Goal: Task Accomplishment & Management: Complete application form

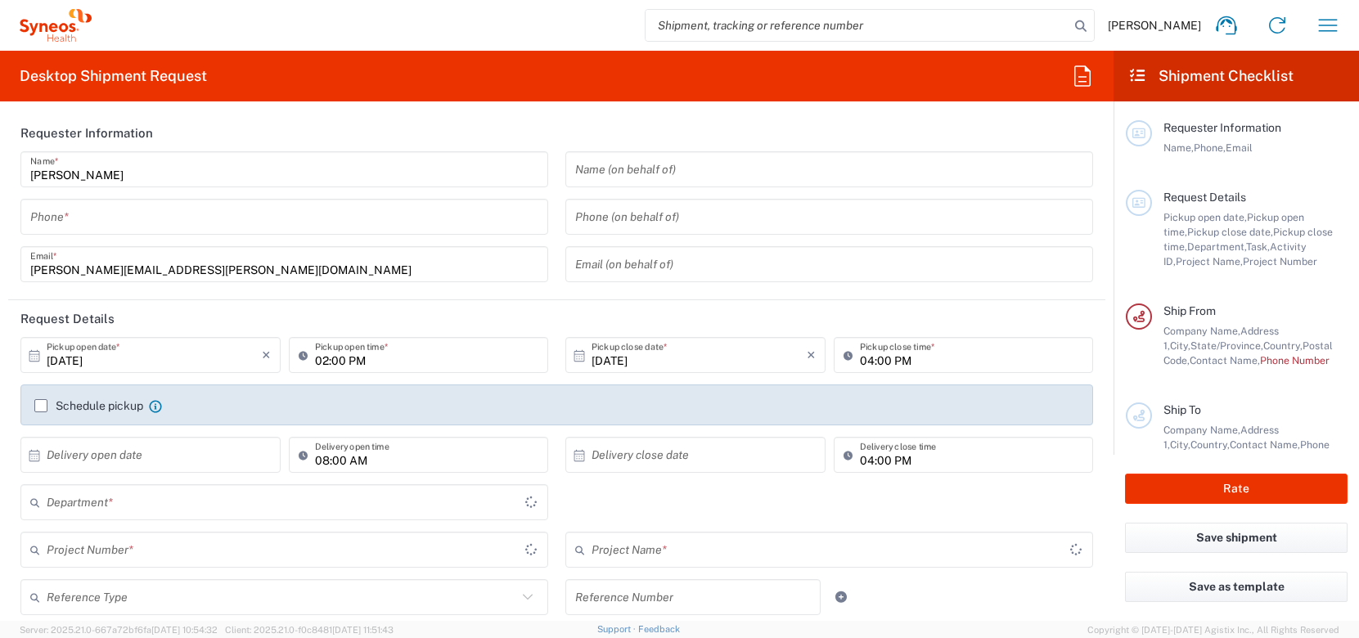
type input "[US_STATE]"
type input "[GEOGRAPHIC_DATA]"
type input "3190"
type input "[PERSON_NAME] Rsrch Grp ([GEOGRAPHIC_DATA]) In"
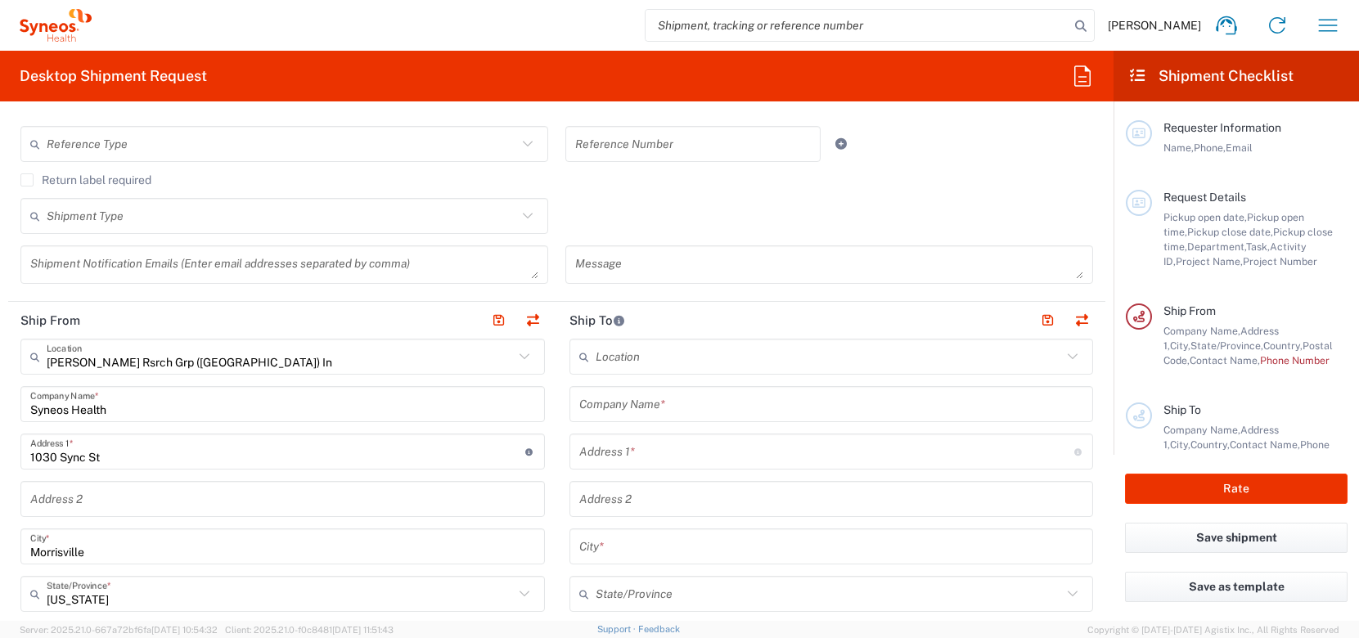
scroll to position [786, 0]
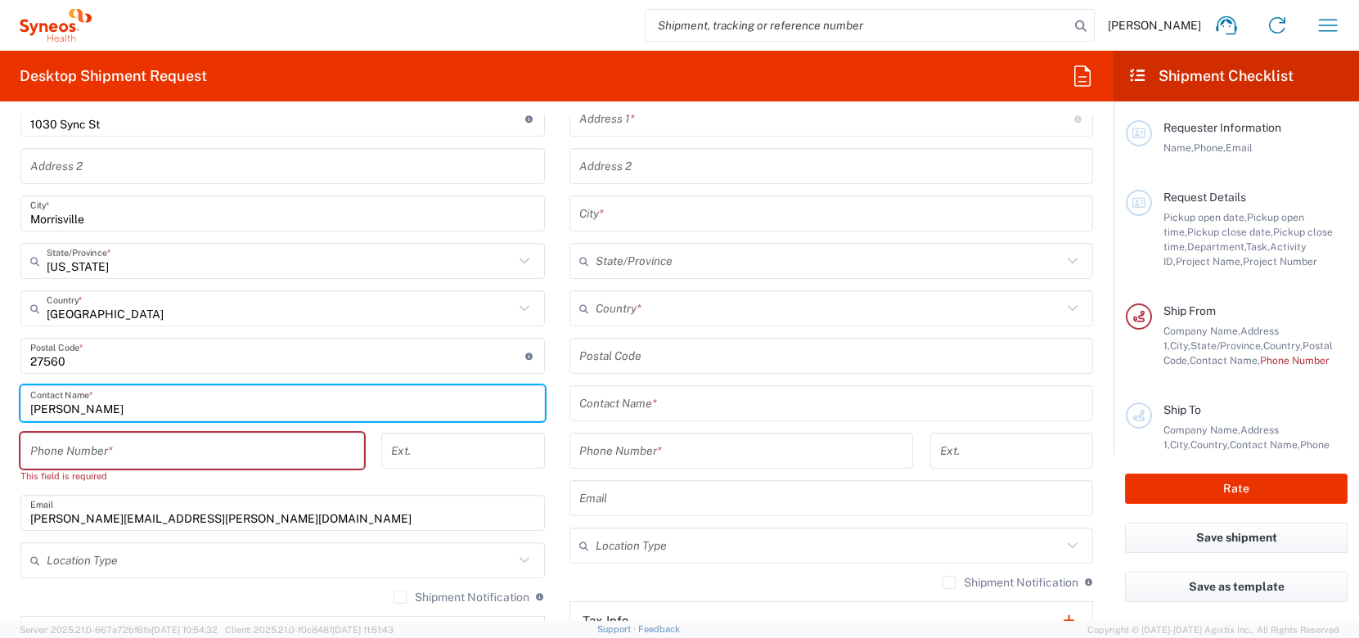
drag, startPoint x: 118, startPoint y: 404, endPoint x: -41, endPoint y: 403, distance: 158.8
click at [0, 403] on html "[PERSON_NAME] Home Shipment estimator Shipment tracking Desktop shipment reques…" at bounding box center [679, 319] width 1359 height 638
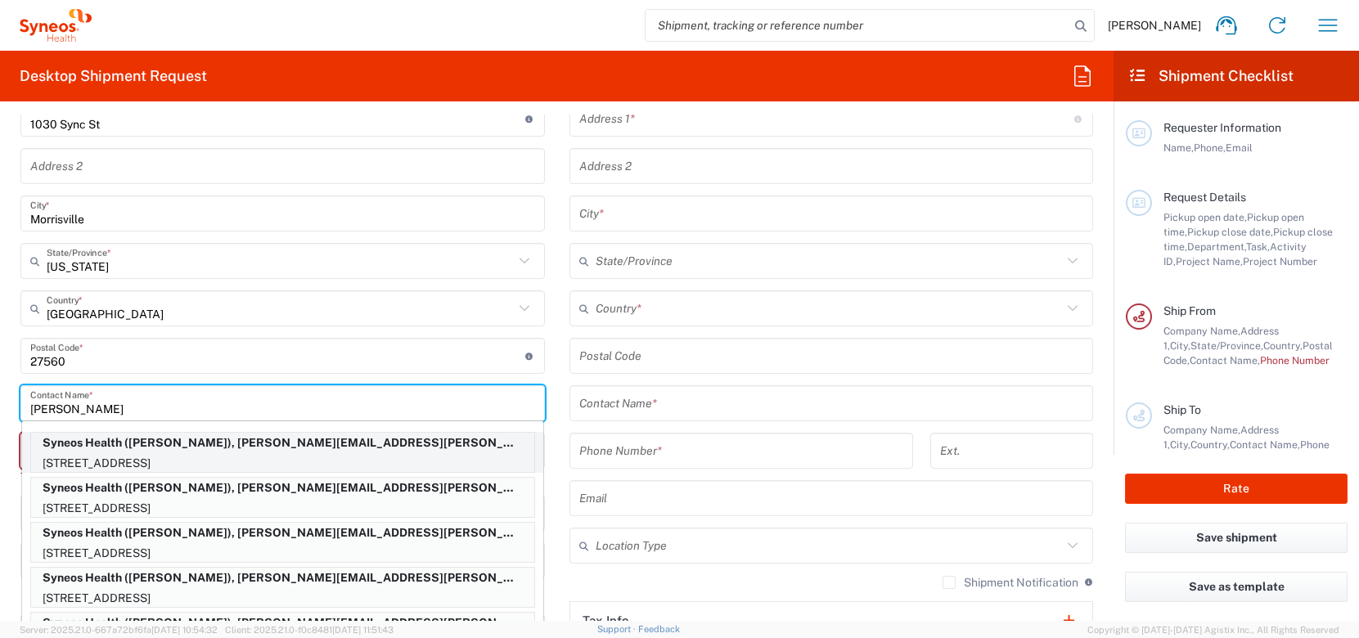
type input "[PERSON_NAME]"
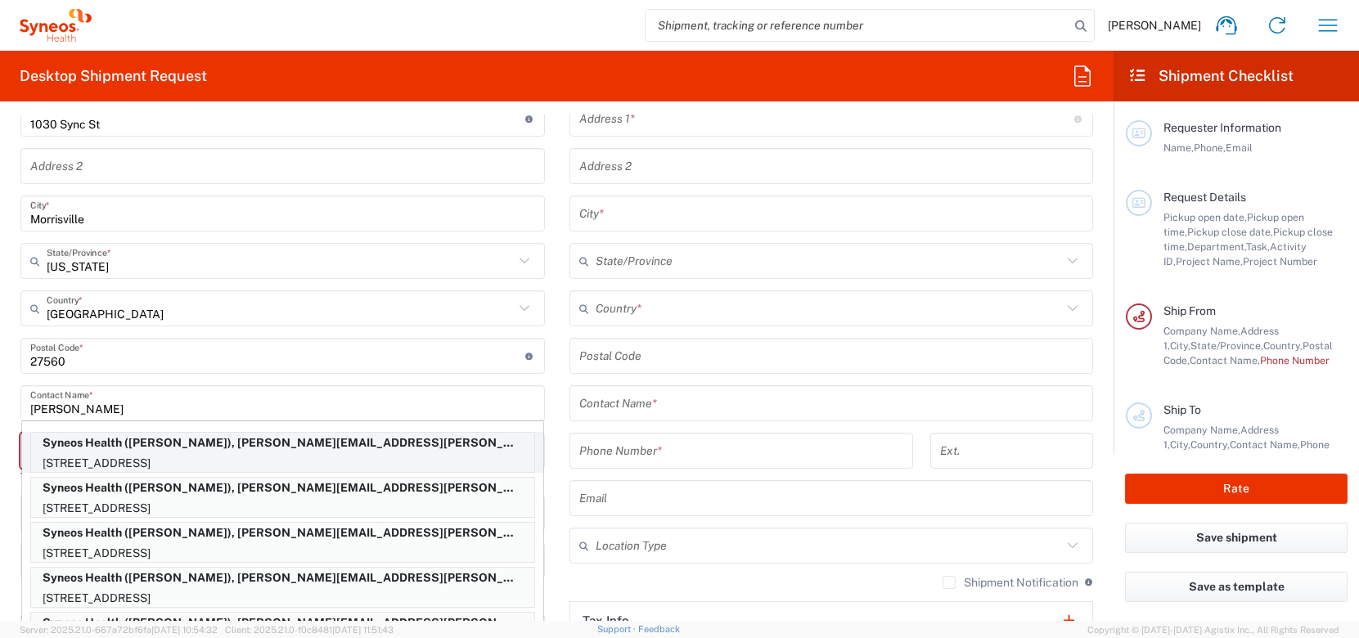
click at [133, 461] on p "[STREET_ADDRESS]" at bounding box center [282, 463] width 503 height 20
type input "[STREET_ADDRESS]"
type input "APT 610"
type input "[GEOGRAPHIC_DATA][PERSON_NAME]"
type input "[US_STATE]"
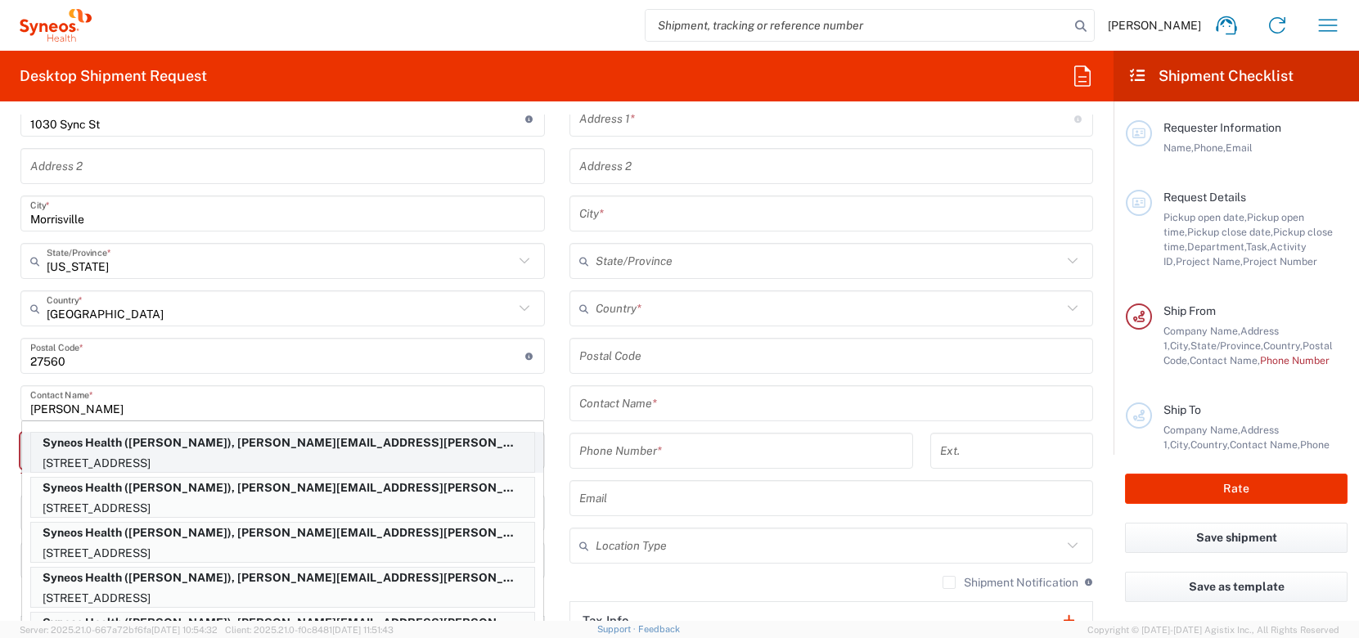
type input "90401"
type input "[PERSON_NAME]"
type input "7609949632"
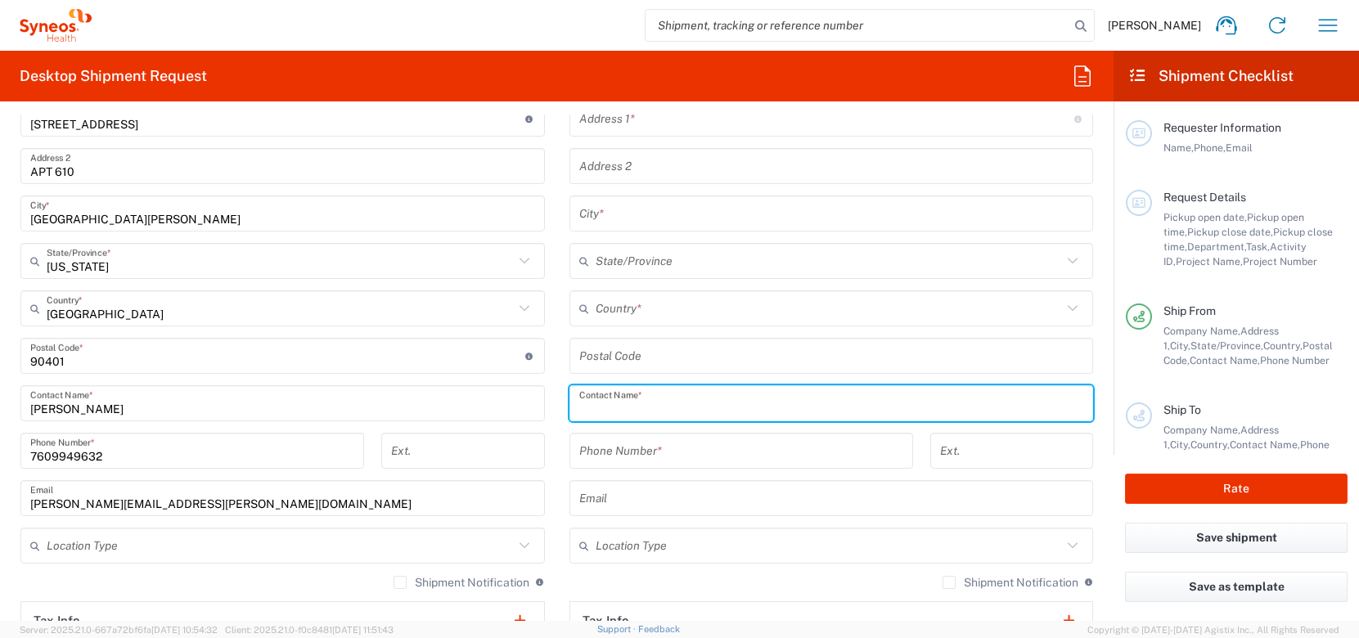
click at [694, 413] on input "text" at bounding box center [831, 404] width 505 height 29
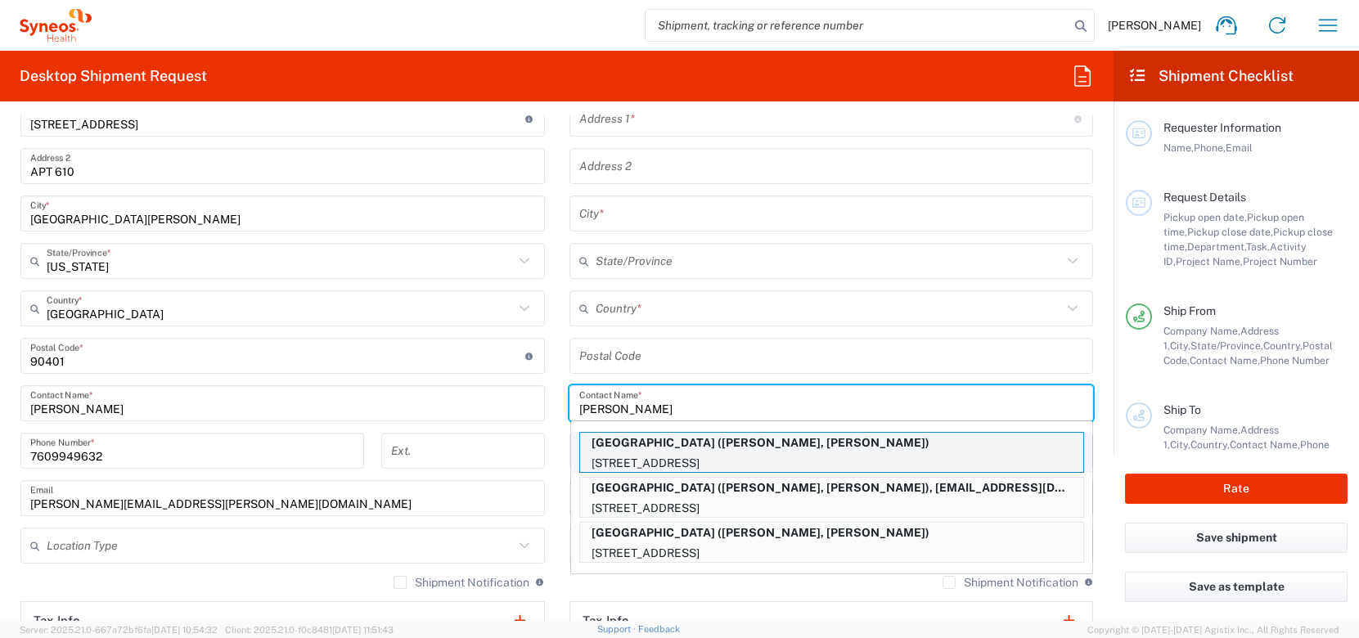
type input "[PERSON_NAME]"
click at [866, 456] on p "[STREET_ADDRESS]" at bounding box center [831, 463] width 503 height 20
type input "[GEOGRAPHIC_DATA]"
type input "[STREET_ADDRESS]"
type input "Grant S260C, MC 5117"
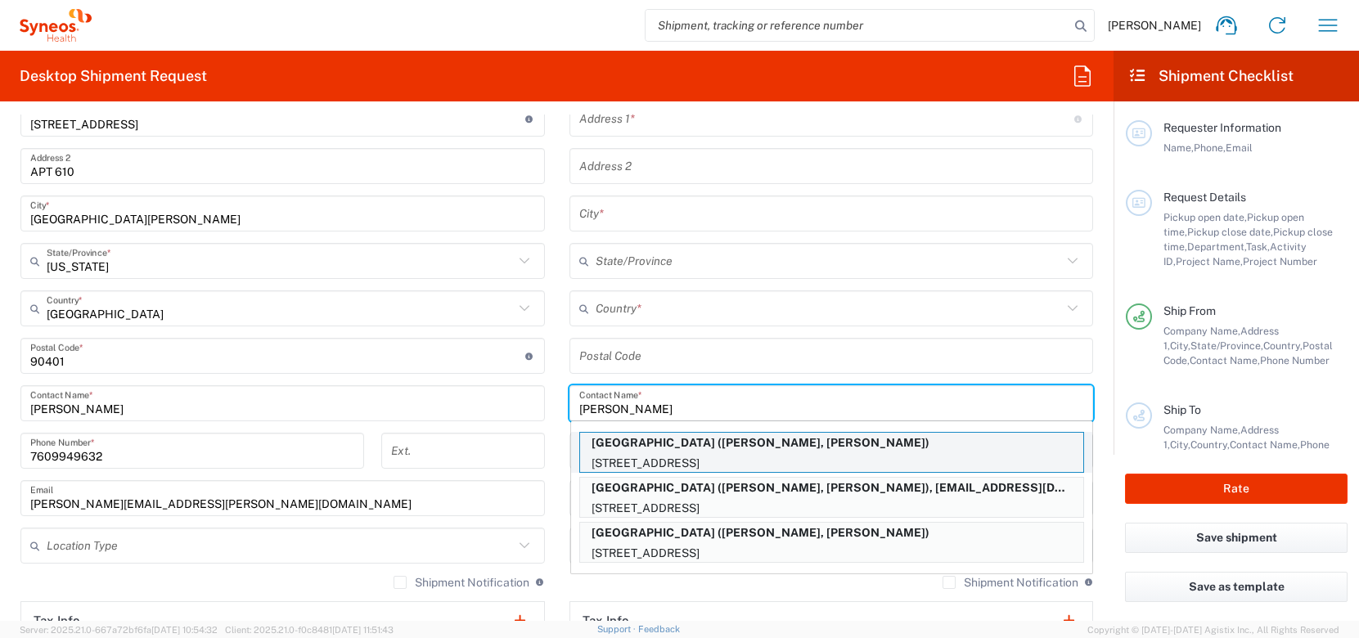
type input "[GEOGRAPHIC_DATA]"
type input "94305"
type input "[PERSON_NAME], [PERSON_NAME]"
type input "6504986210"
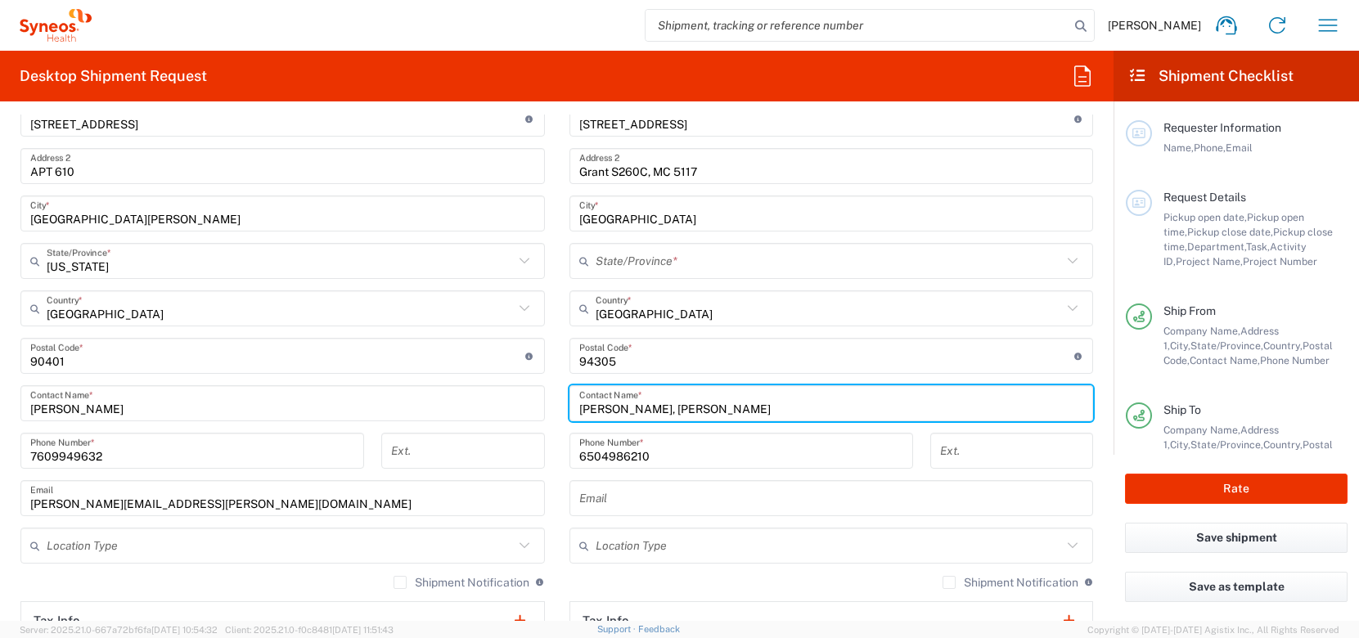
type input "[US_STATE]"
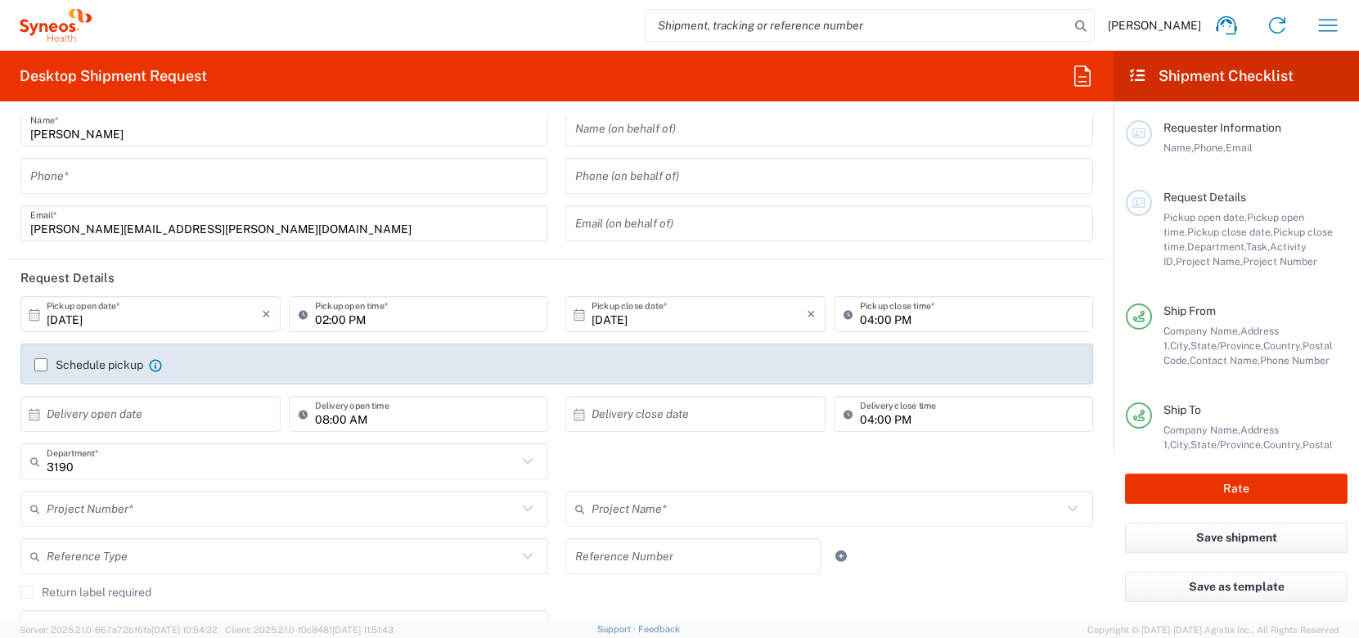
scroll to position [55, 0]
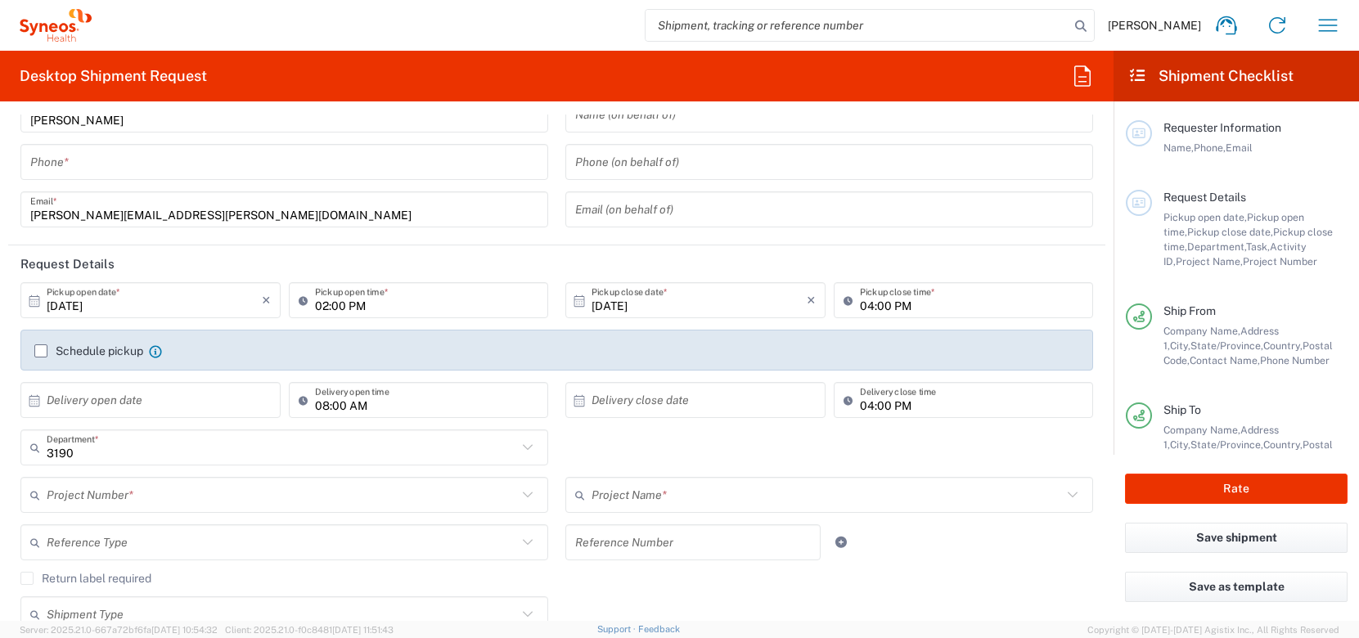
click at [127, 498] on input "text" at bounding box center [282, 495] width 471 height 29
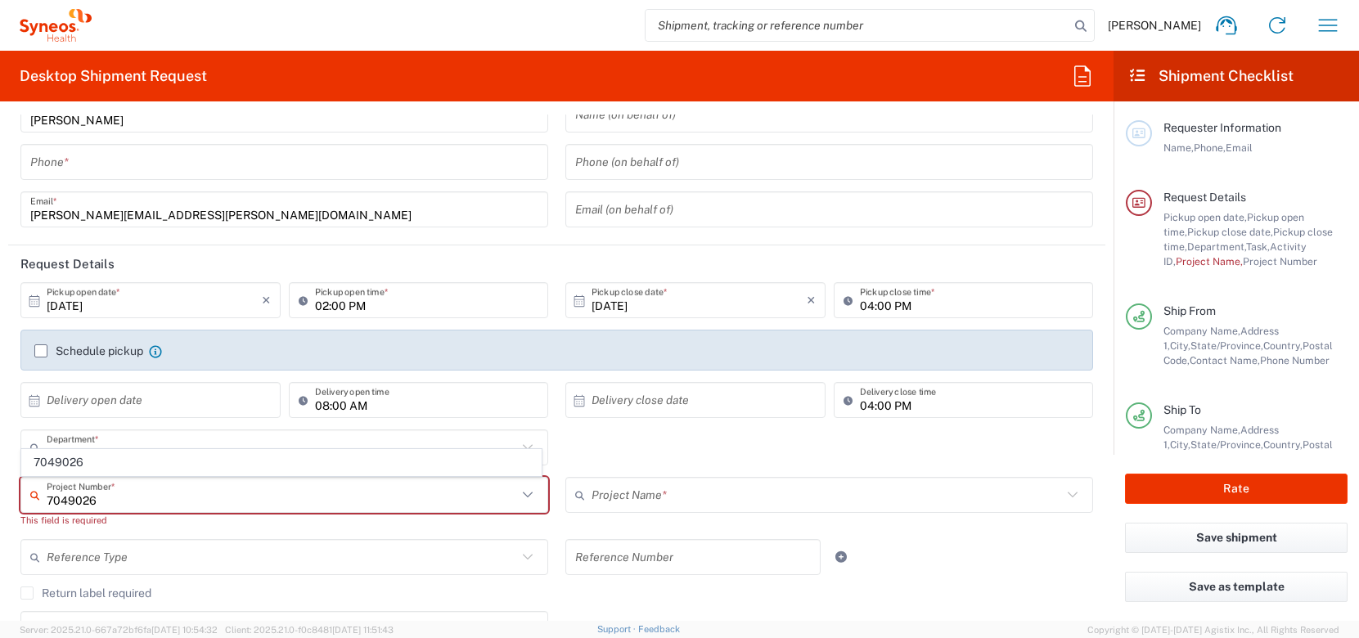
click at [100, 502] on input "7049026" at bounding box center [282, 495] width 471 height 29
type input "7049026"
click at [94, 463] on span "7049026" at bounding box center [281, 462] width 519 height 25
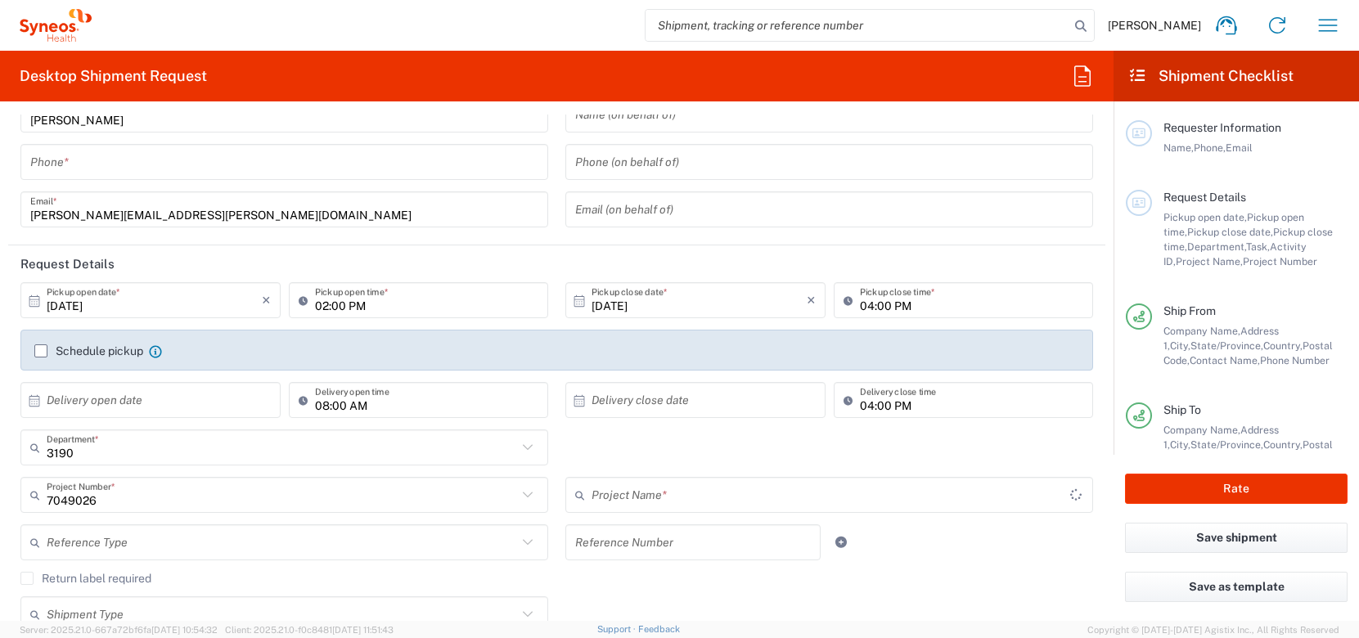
type input "802-NVR-047"
click at [119, 176] on div "Phone *" at bounding box center [284, 162] width 528 height 36
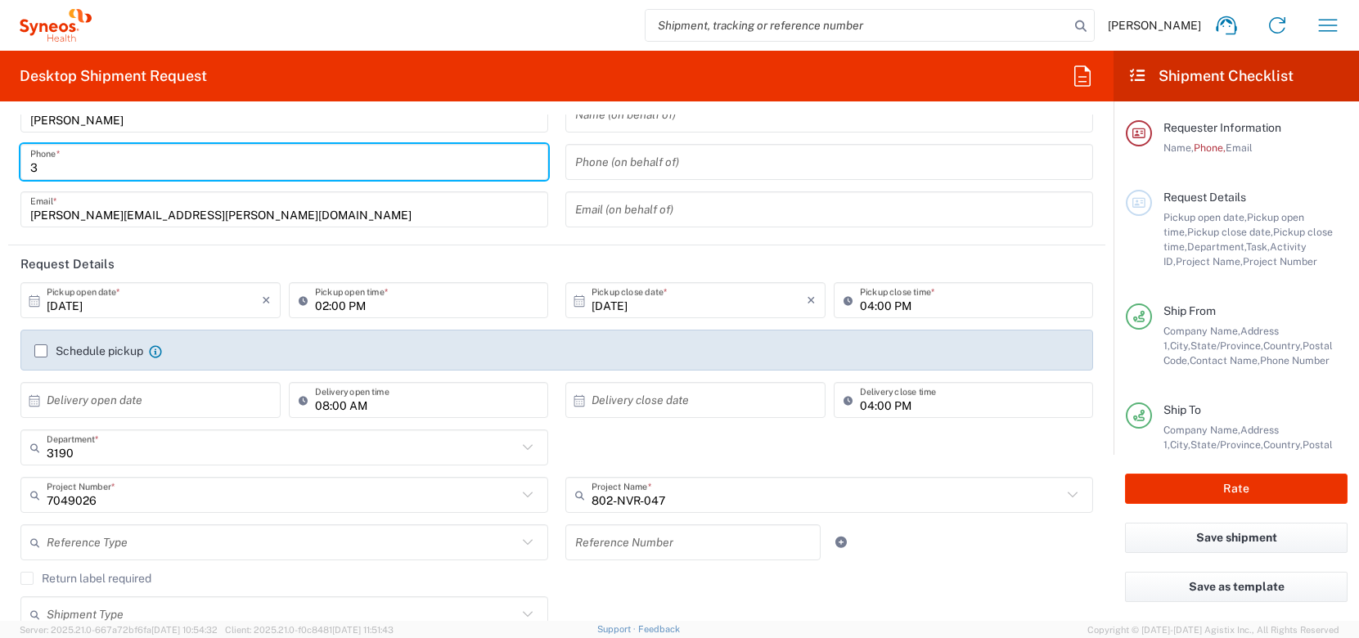
type input "3035422228"
type input "[PERSON_NAME][EMAIL_ADDRESS][PERSON_NAME][DOMAIN_NAME]"
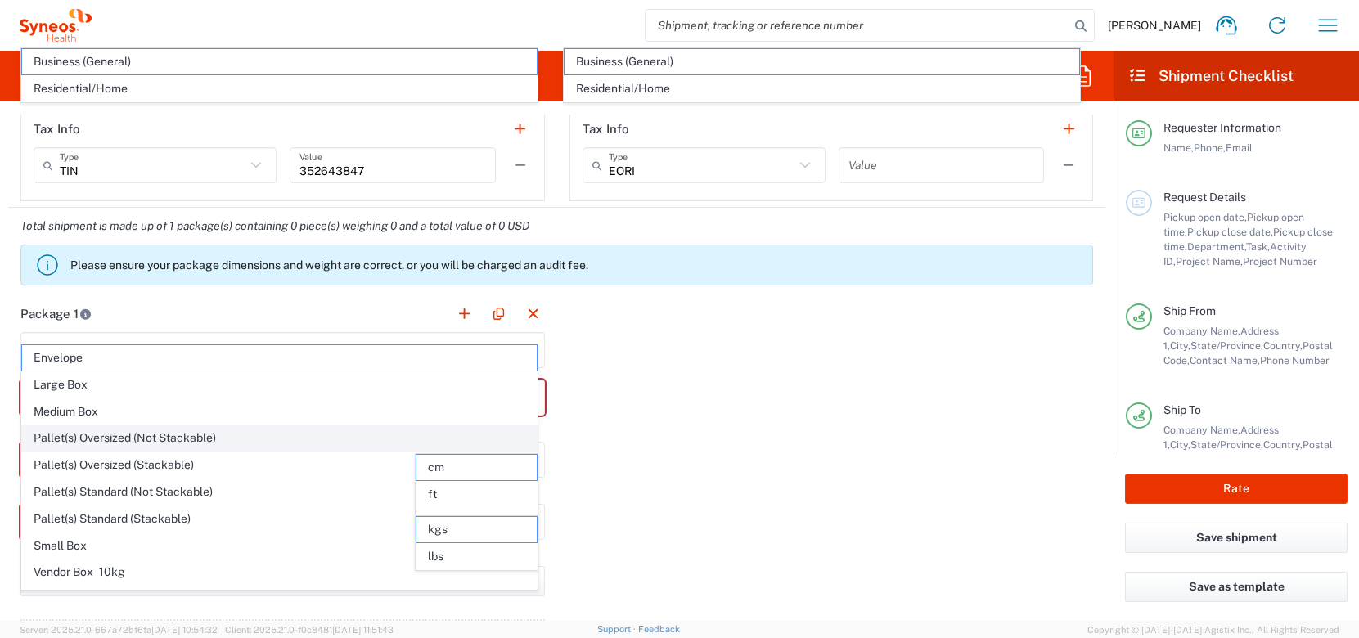
scroll to position [1306, 0]
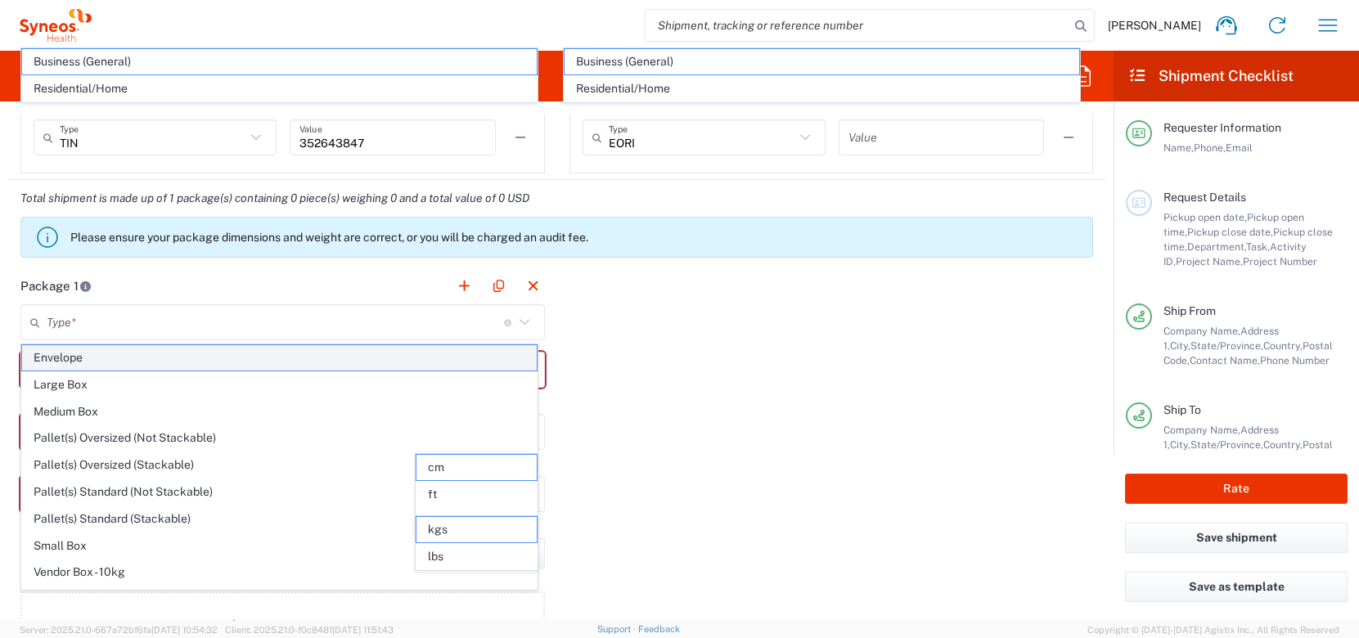
click at [178, 349] on span "Envelope" at bounding box center [279, 357] width 515 height 25
type input "Envelope"
type input "1"
type input "9.5"
type input "12.5"
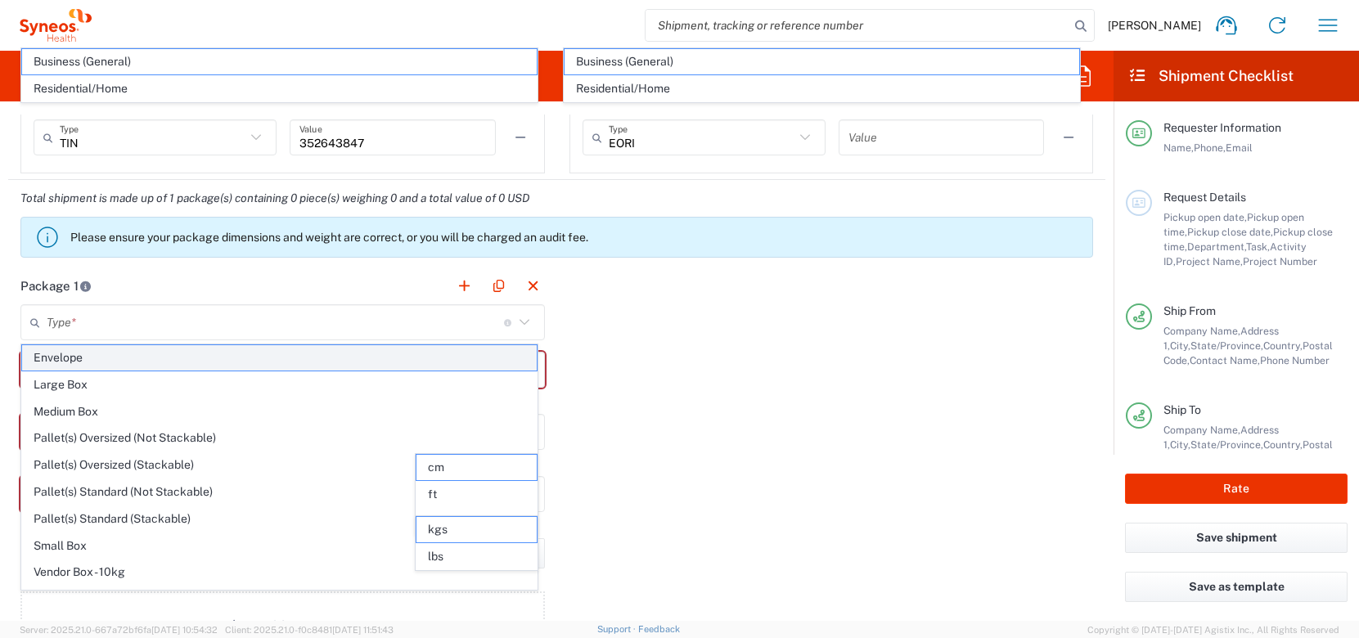
type input "0.25"
type input "in"
type input "0.45"
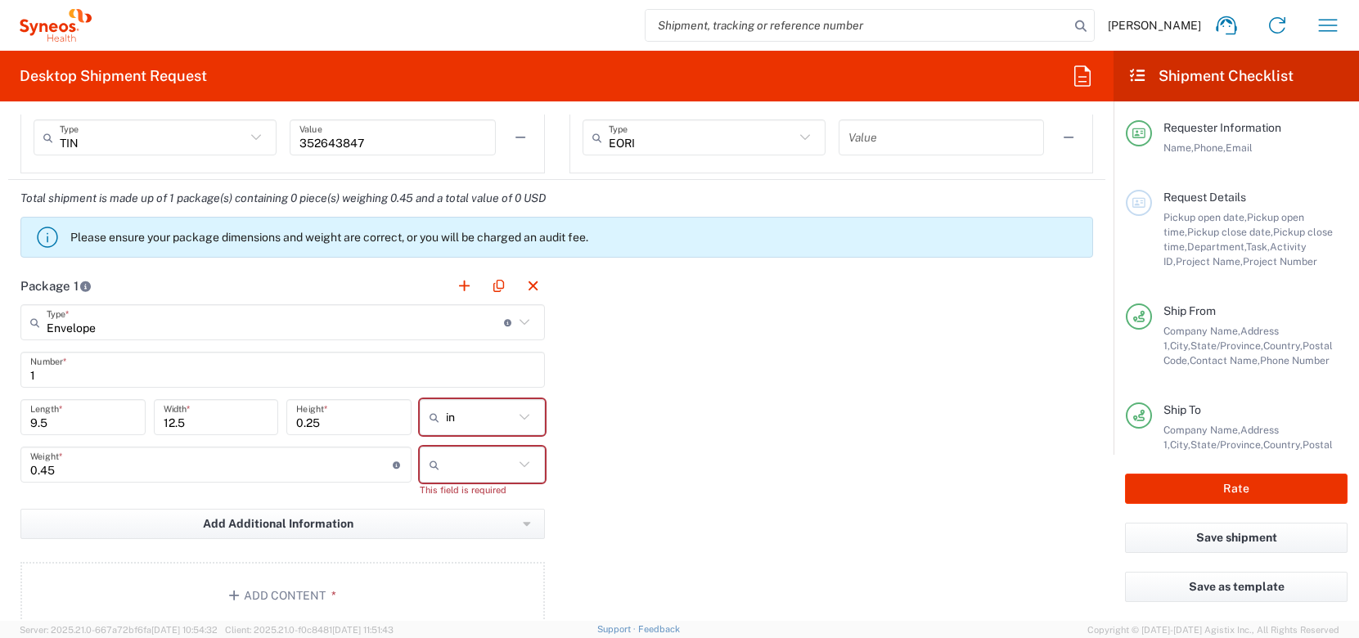
click at [479, 471] on input "text" at bounding box center [480, 465] width 68 height 26
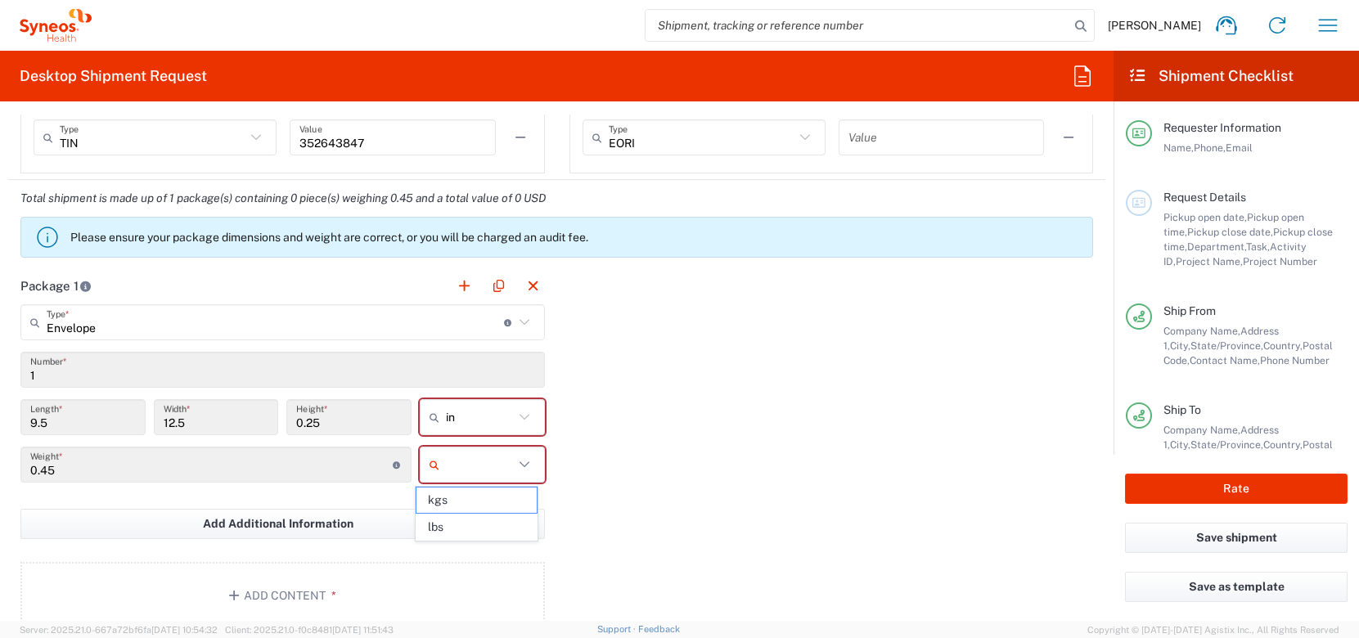
click at [473, 525] on span "lbs" at bounding box center [477, 527] width 120 height 25
type input "lbs"
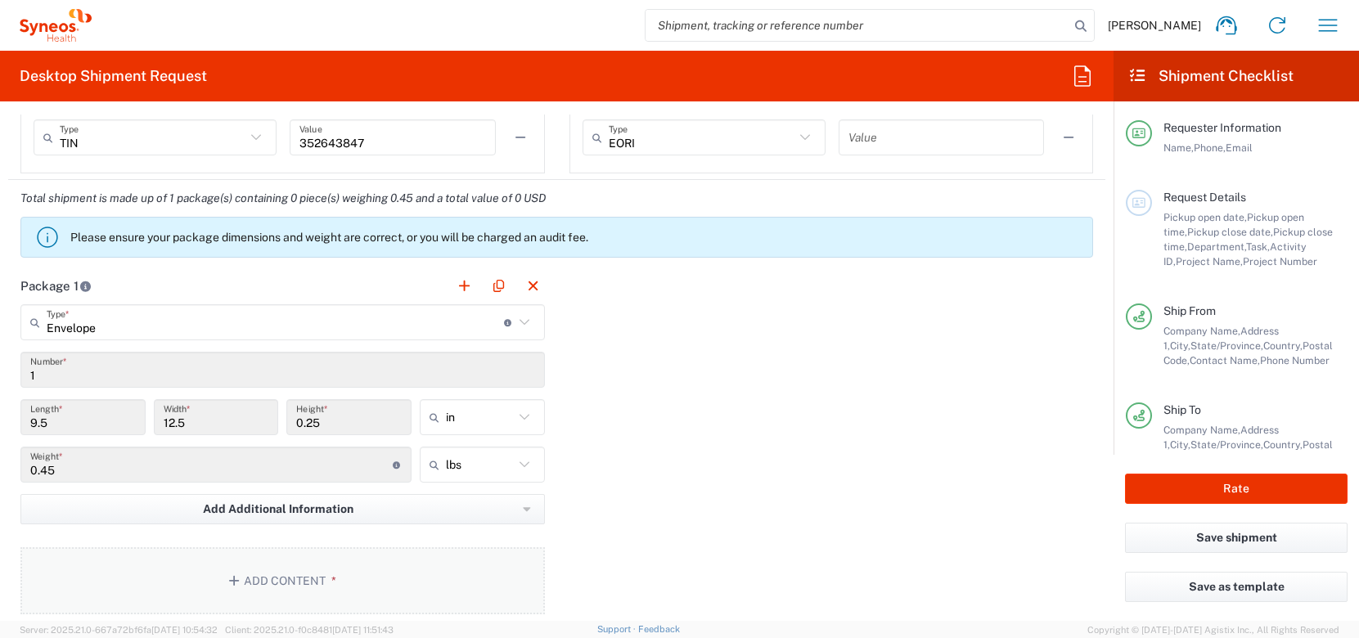
click at [349, 580] on button "Add Content *" at bounding box center [282, 580] width 525 height 67
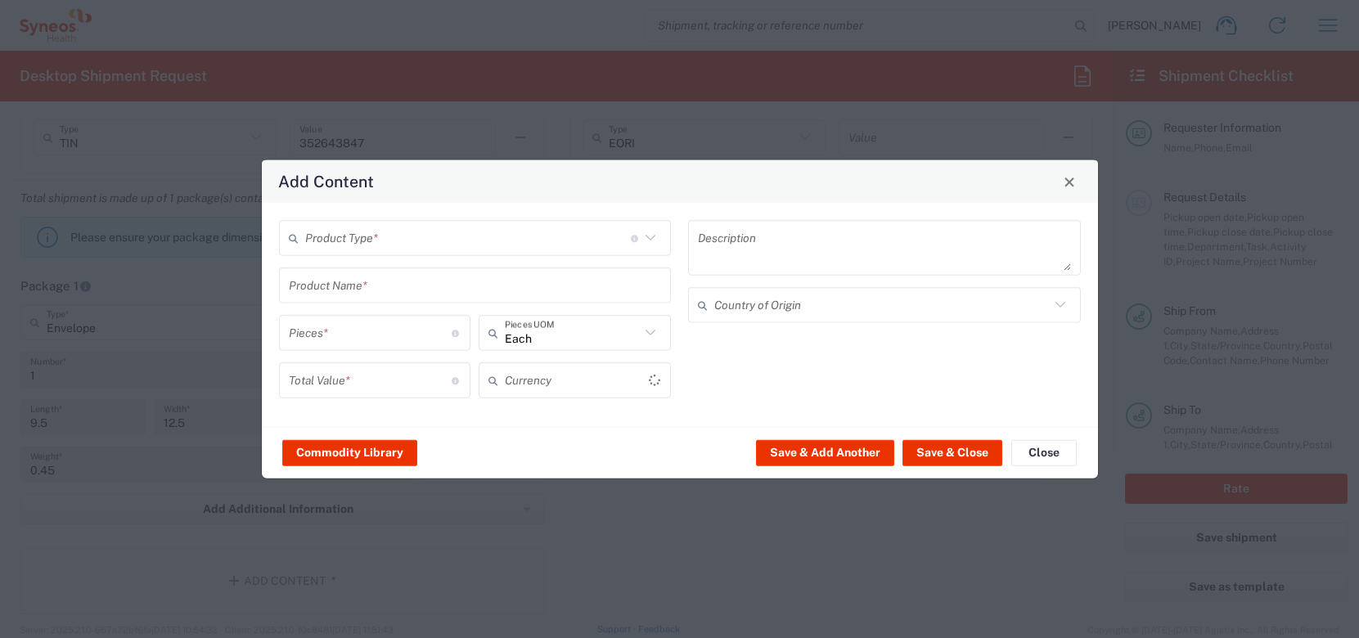
type input "US Dollar"
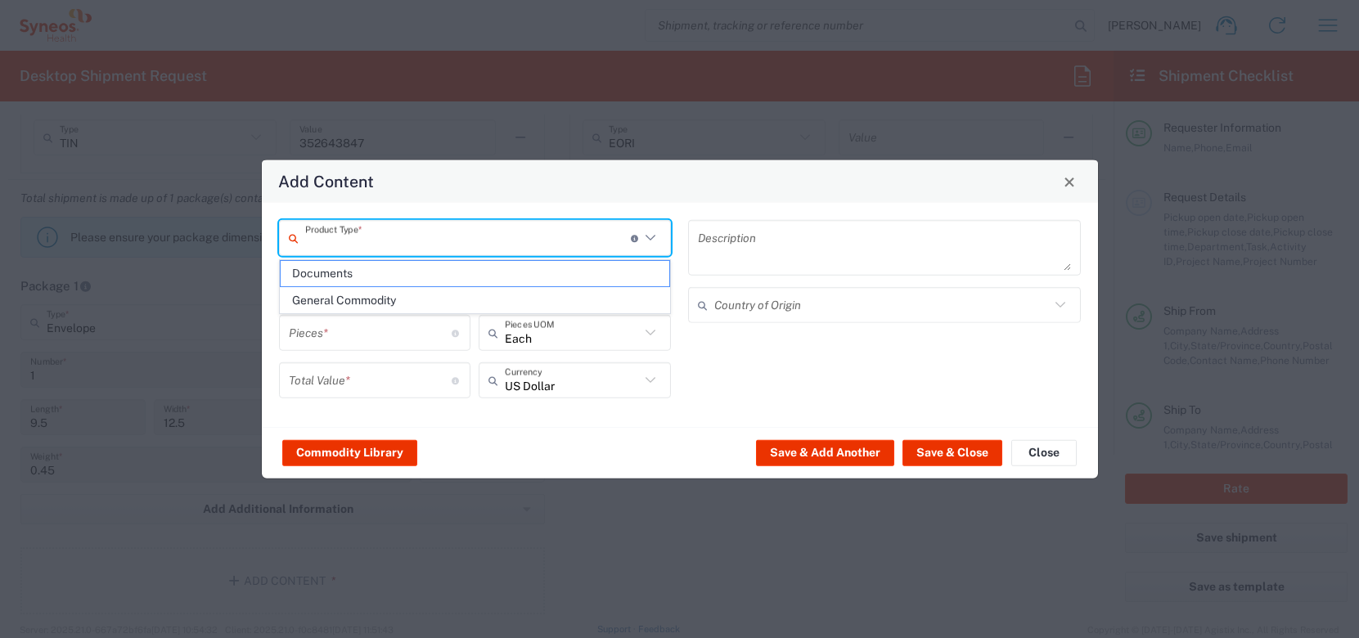
click at [346, 232] on input "text" at bounding box center [468, 237] width 326 height 29
drag, startPoint x: 383, startPoint y: 267, endPoint x: 472, endPoint y: 294, distance: 93.2
click at [383, 267] on span "Documents" at bounding box center [476, 273] width 390 height 25
type input "Documents"
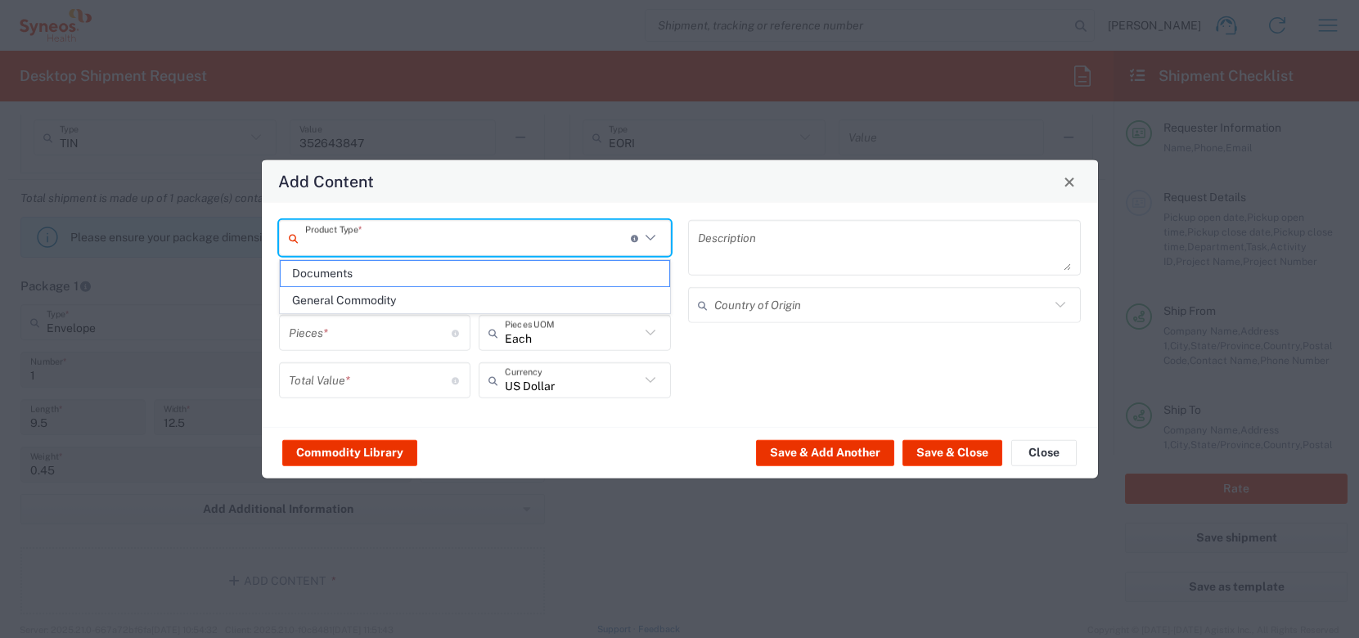
type input "1"
type textarea "Documents"
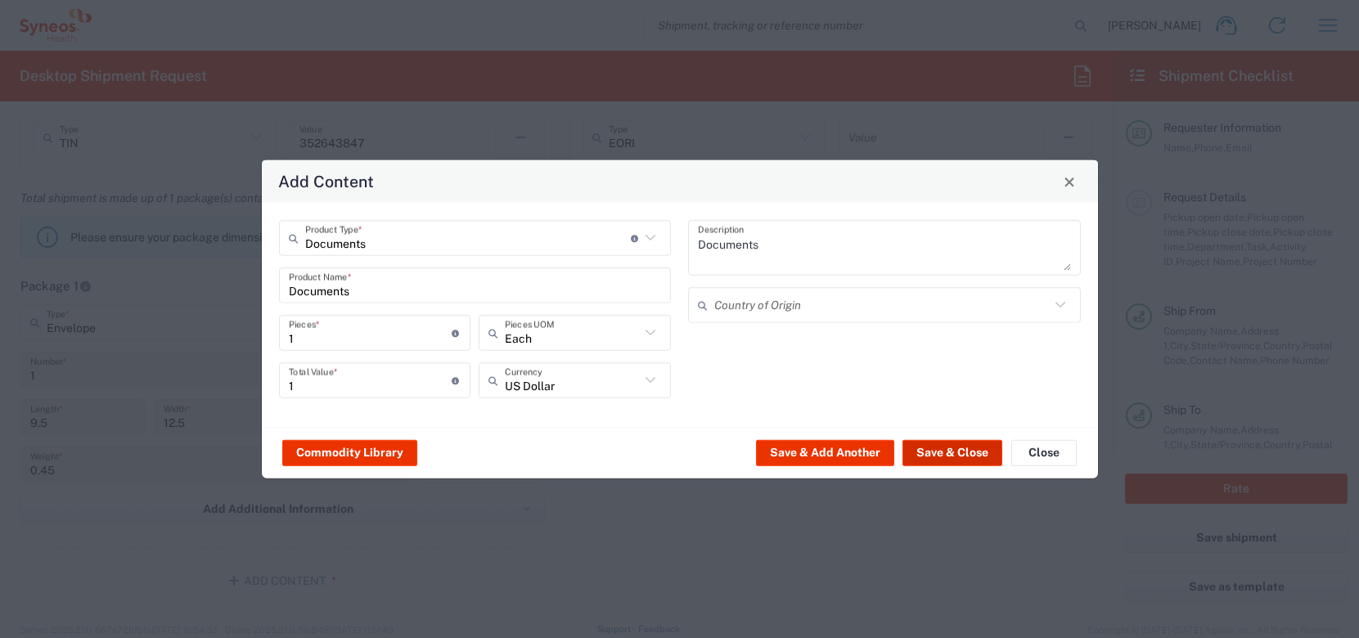
click at [951, 444] on button "Save & Close" at bounding box center [953, 452] width 100 height 26
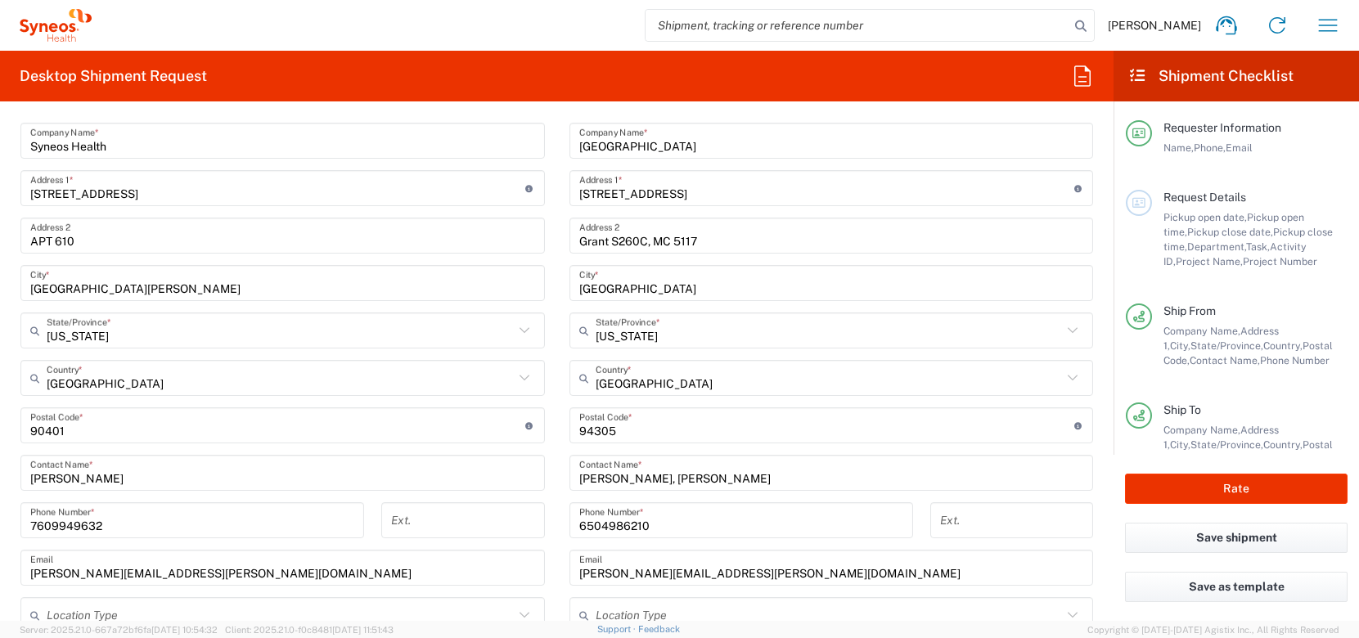
scroll to position [925, 0]
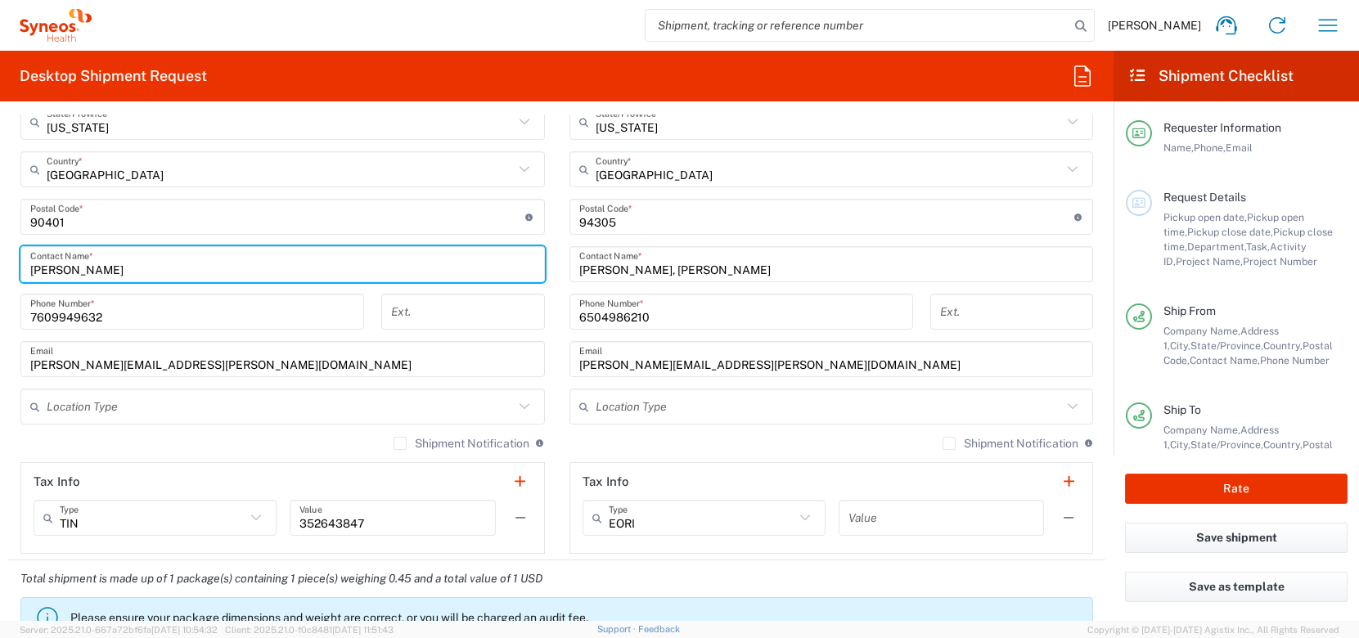
drag, startPoint x: 157, startPoint y: 268, endPoint x: -55, endPoint y: 270, distance: 211.9
click at [0, 270] on html "[PERSON_NAME] Home Shipment estimator Shipment tracking Desktop shipment reques…" at bounding box center [679, 319] width 1359 height 638
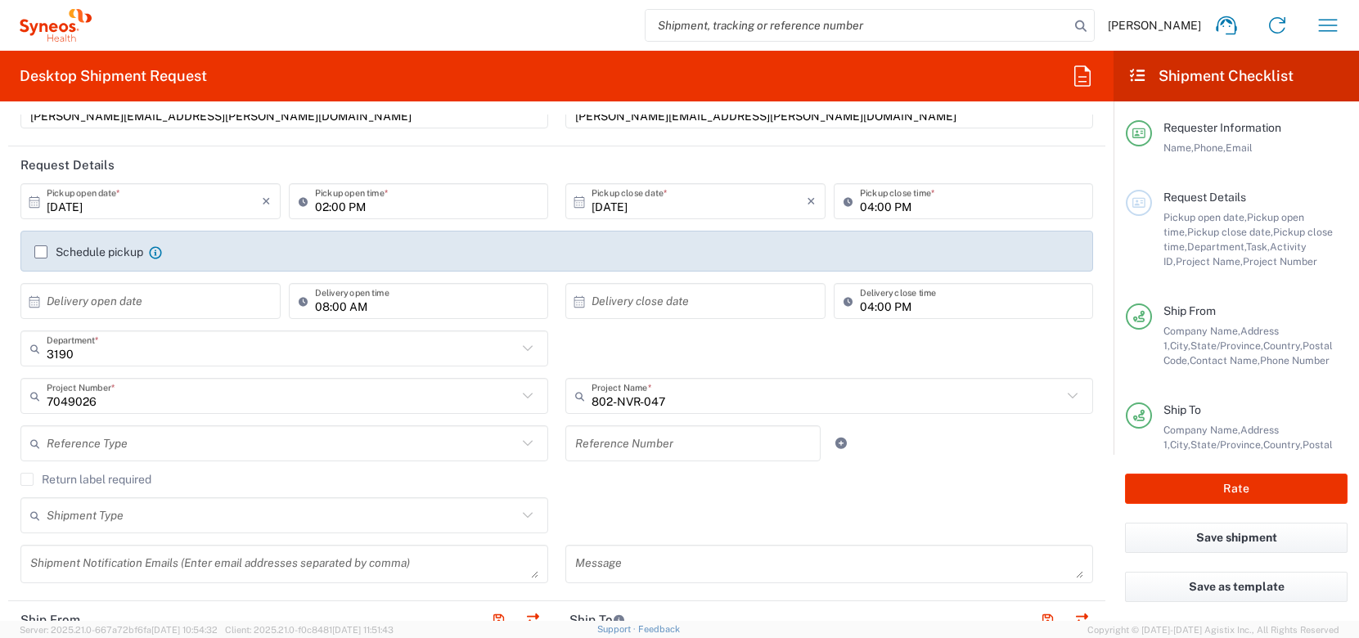
scroll to position [0, 0]
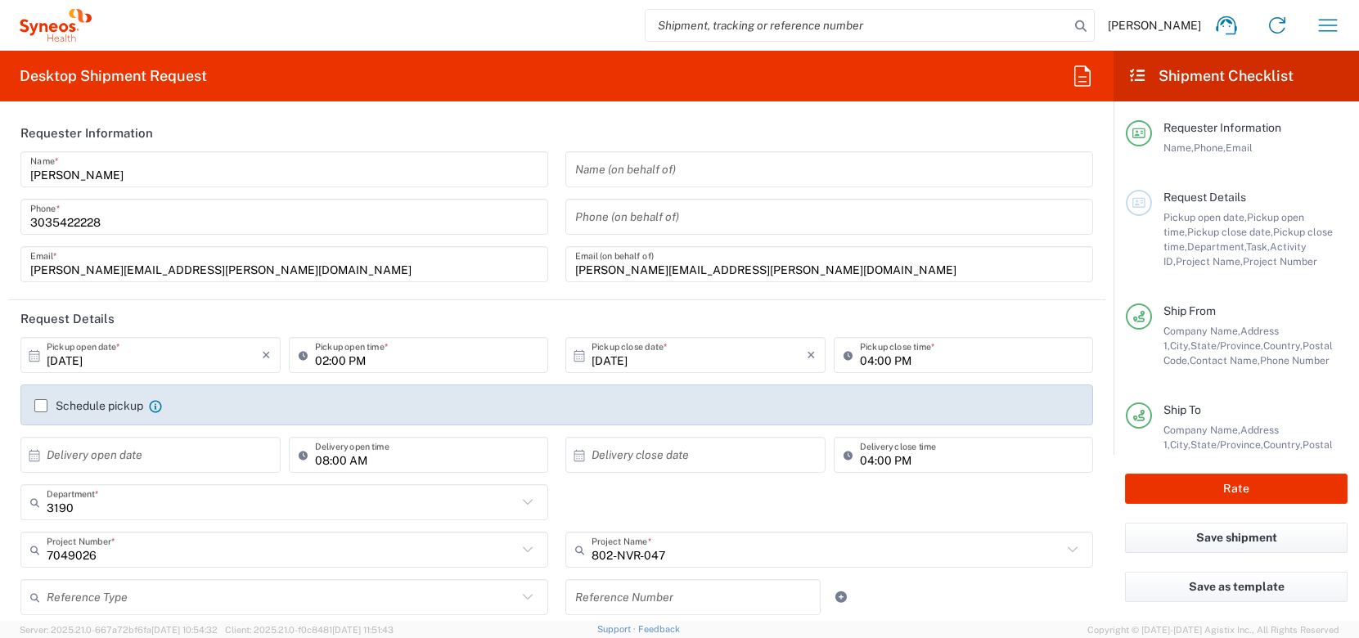
click at [645, 164] on input "text" at bounding box center [829, 169] width 508 height 29
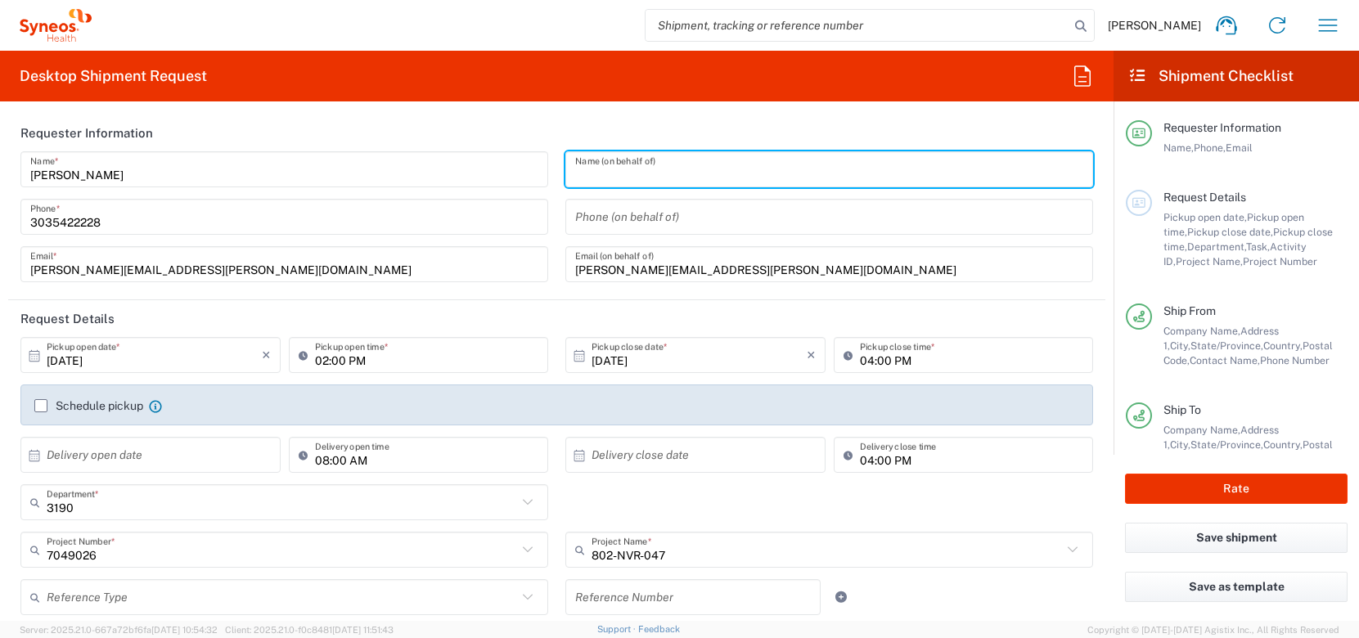
paste input "[PERSON_NAME]"
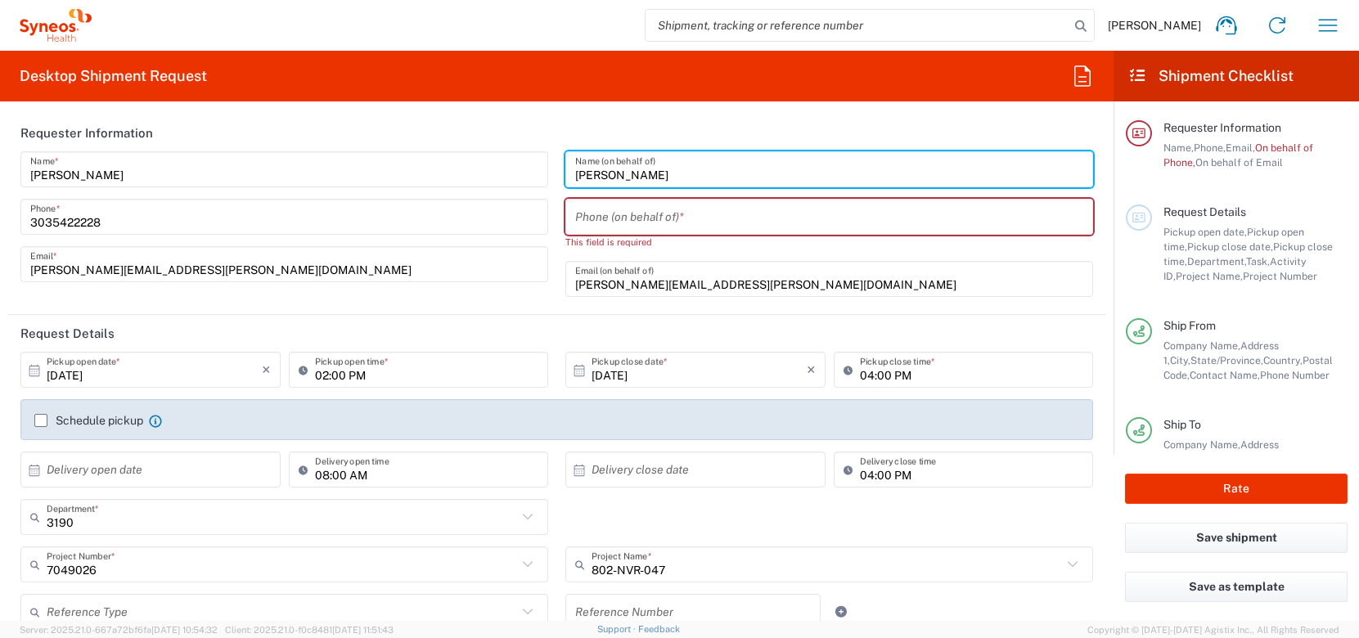
type input "[PERSON_NAME]"
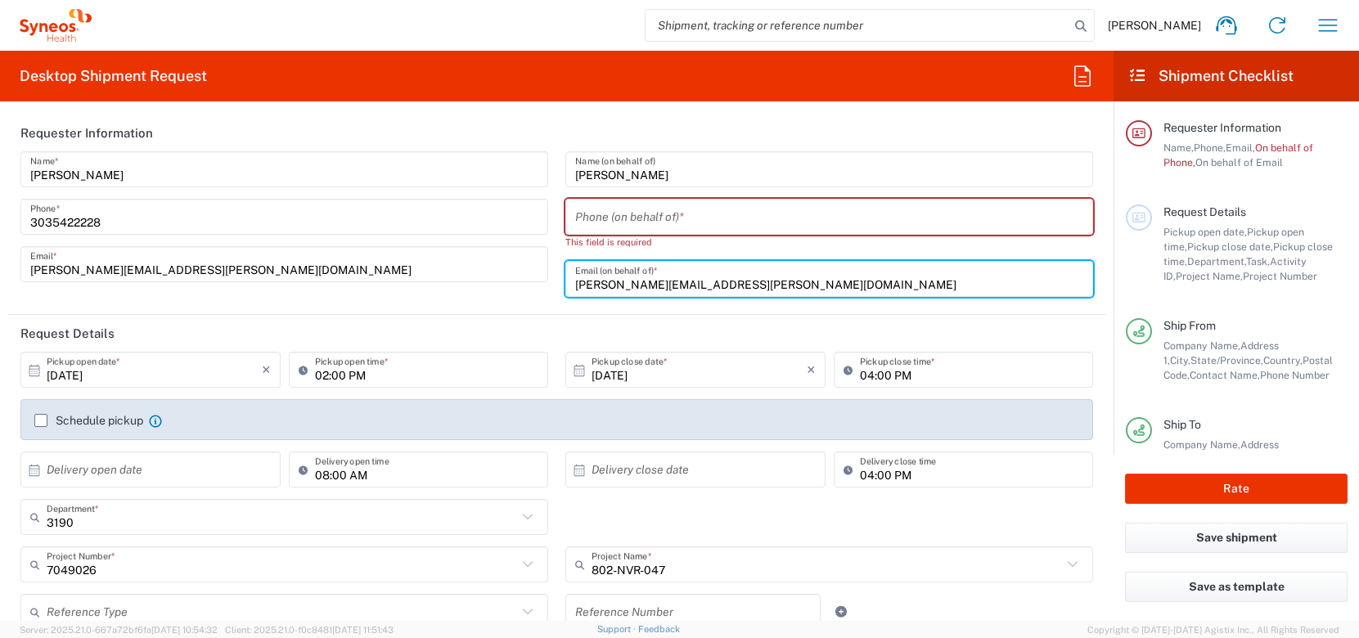
drag, startPoint x: 636, startPoint y: 283, endPoint x: 508, endPoint y: 283, distance: 127.7
click at [508, 283] on div "[PERSON_NAME] Name * [PHONE_NUMBER] Phone * [PERSON_NAME][EMAIL_ADDRESS][PERSON…" at bounding box center [557, 229] width 1090 height 157
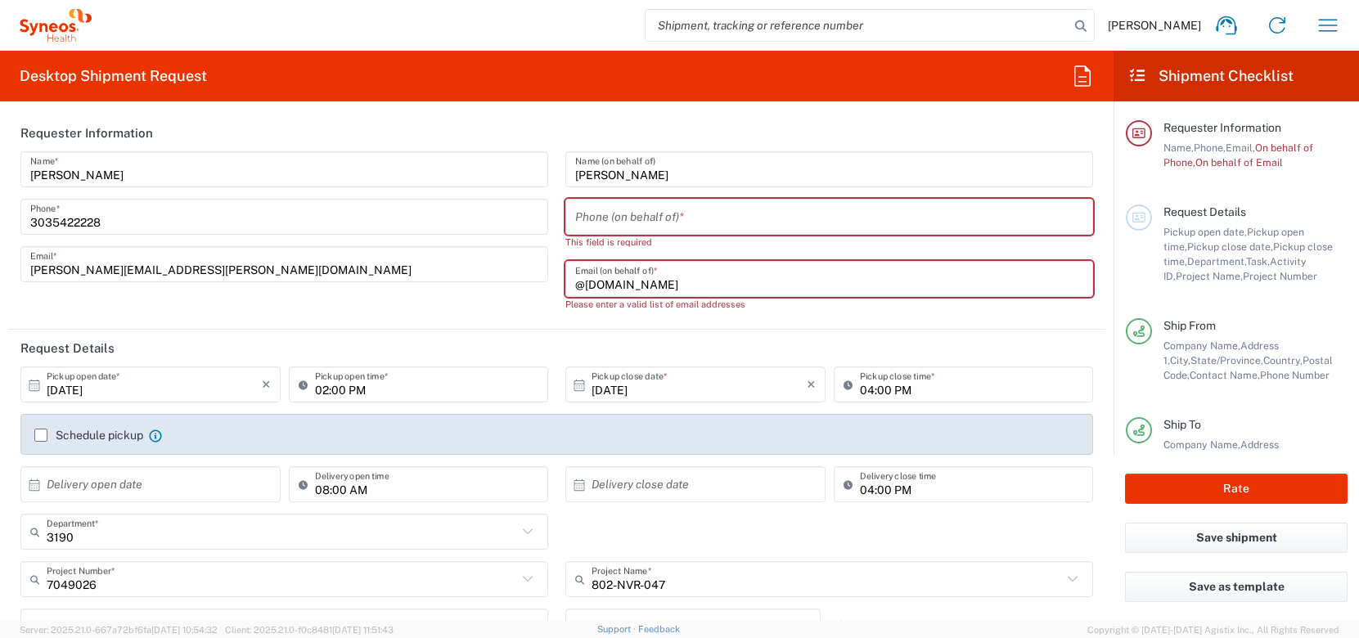
paste input "[PERSON_NAME]"
drag, startPoint x: 637, startPoint y: 282, endPoint x: 597, endPoint y: 280, distance: 40.2
click at [597, 280] on input "Annemarie [EMAIL_ADDRESS][DOMAIN_NAME]" at bounding box center [829, 279] width 508 height 29
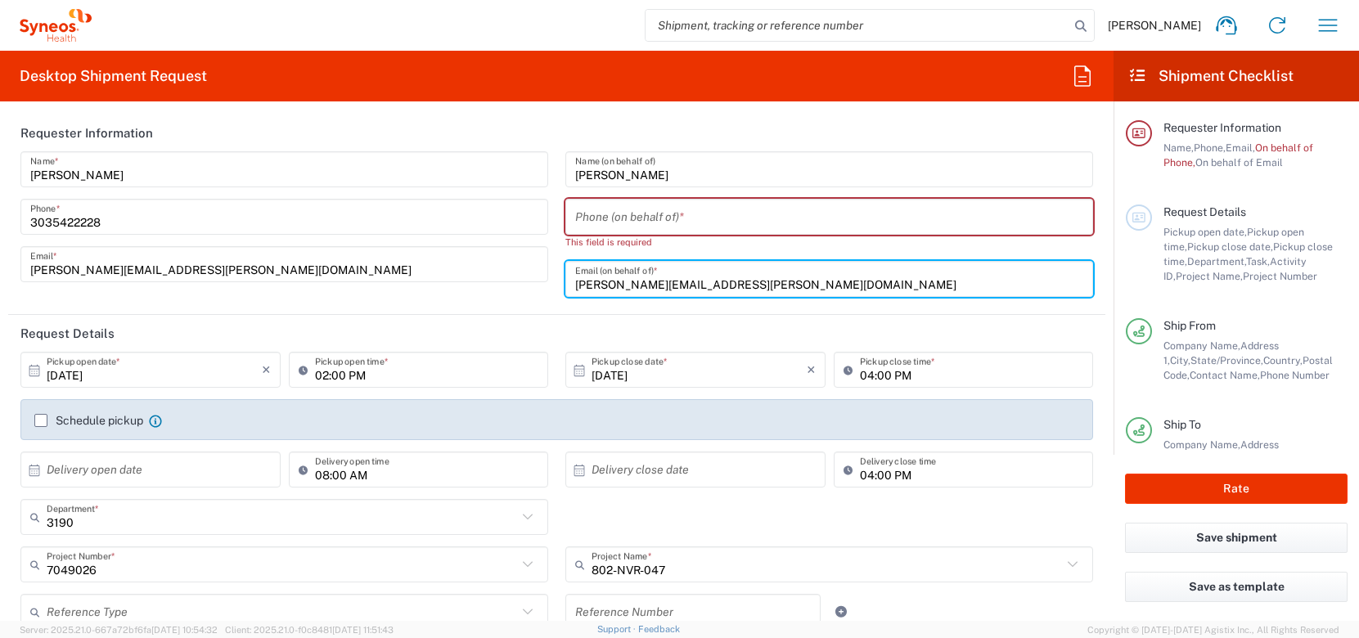
click at [579, 283] on input "[PERSON_NAME][EMAIL_ADDRESS][PERSON_NAME][DOMAIN_NAME]" at bounding box center [829, 279] width 508 height 29
type input "[PERSON_NAME][EMAIL_ADDRESS][PERSON_NAME][DOMAIN_NAME]"
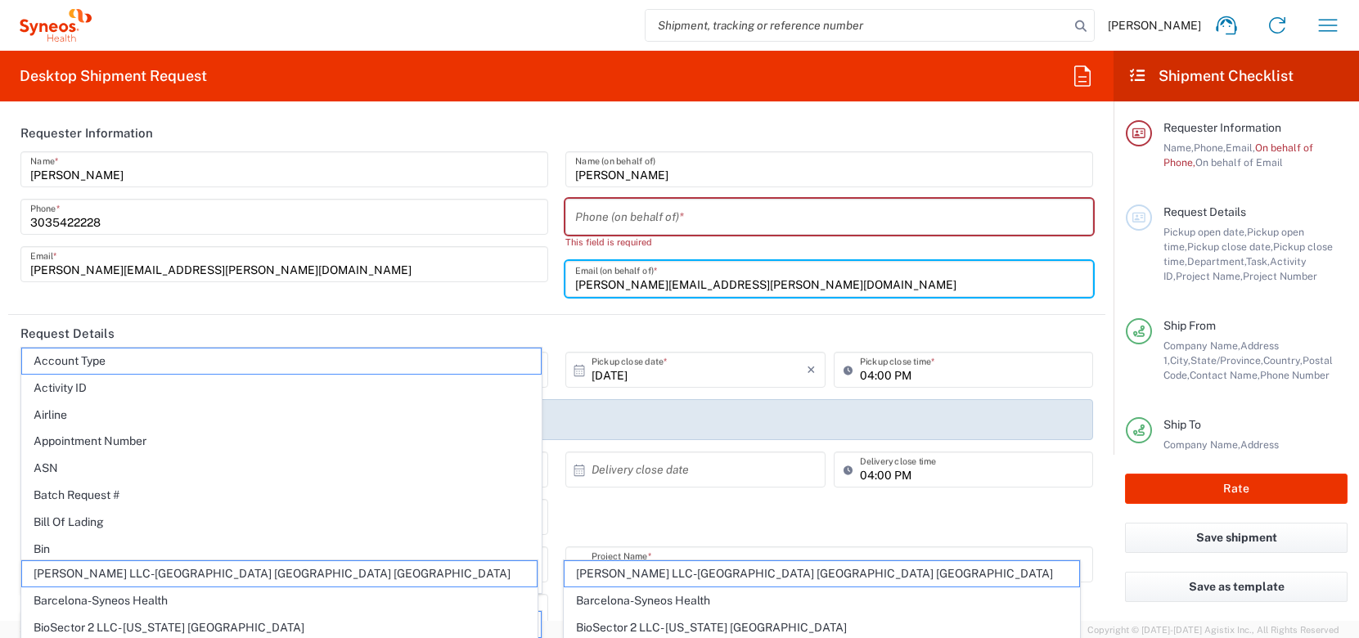
click at [465, 134] on header "Requester Information" at bounding box center [556, 133] width 1097 height 37
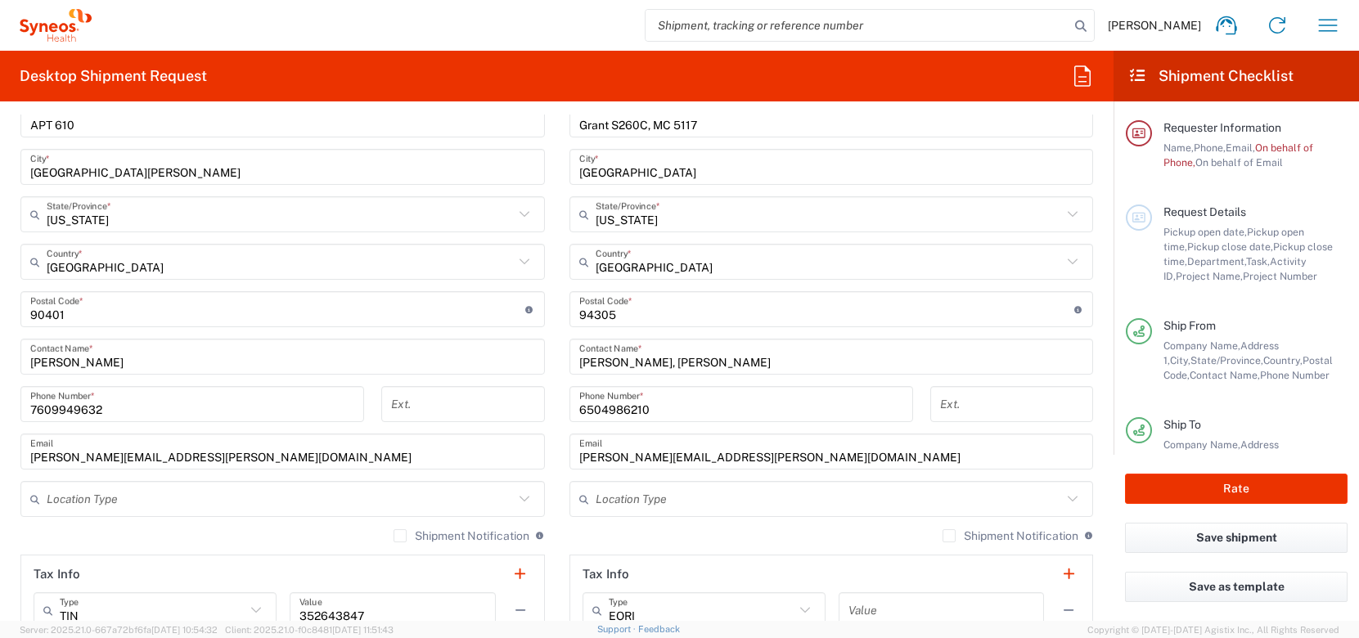
scroll to position [849, 0]
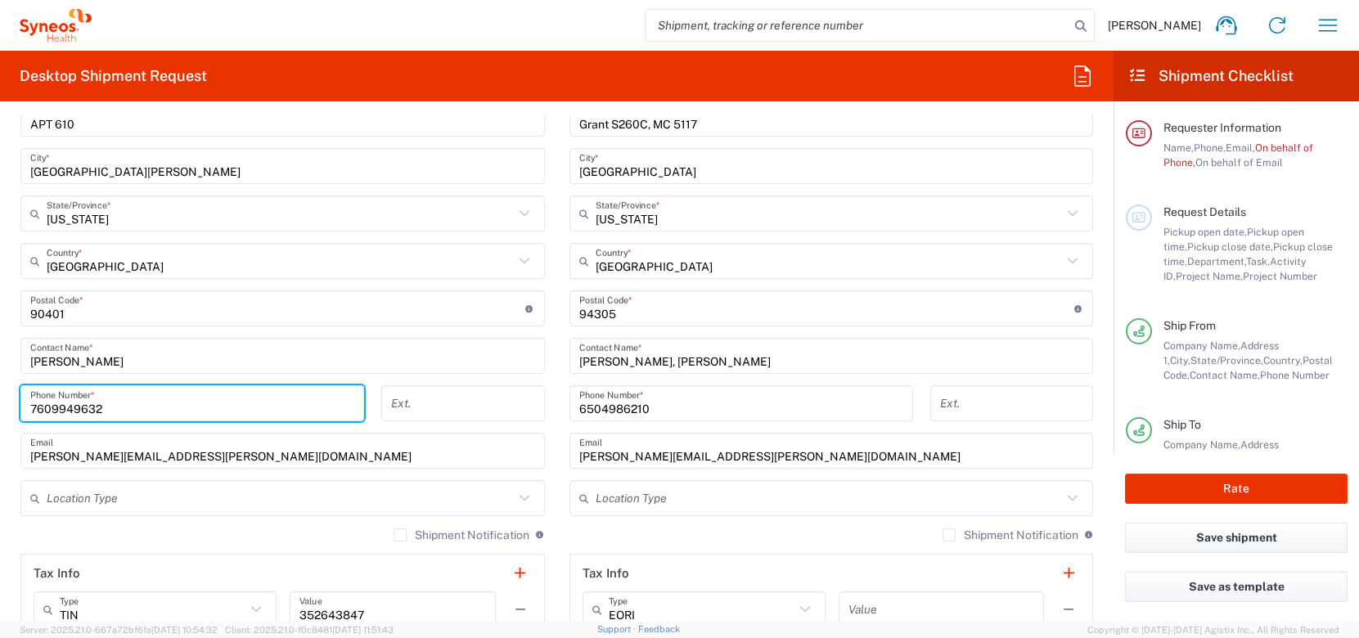
drag, startPoint x: 131, startPoint y: 410, endPoint x: -70, endPoint y: 406, distance: 201.3
click at [0, 406] on html "[PERSON_NAME] Home Shipment estimator Shipment tracking Desktop shipment reques…" at bounding box center [679, 319] width 1359 height 638
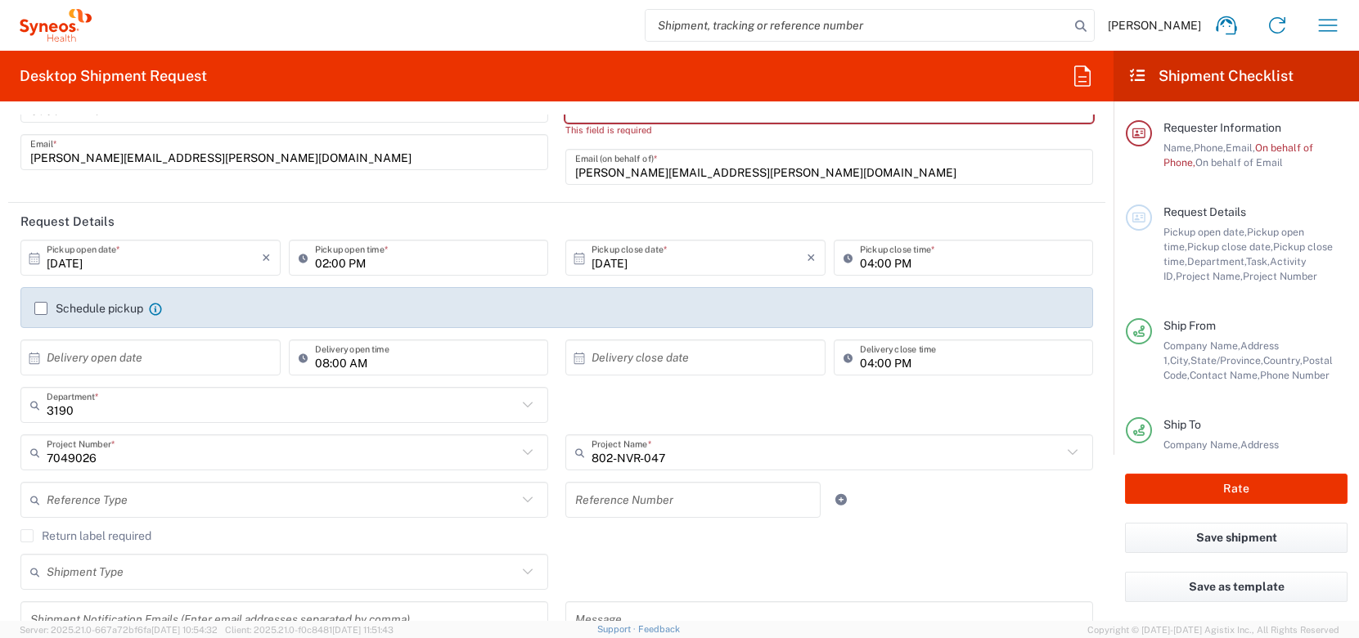
scroll to position [0, 0]
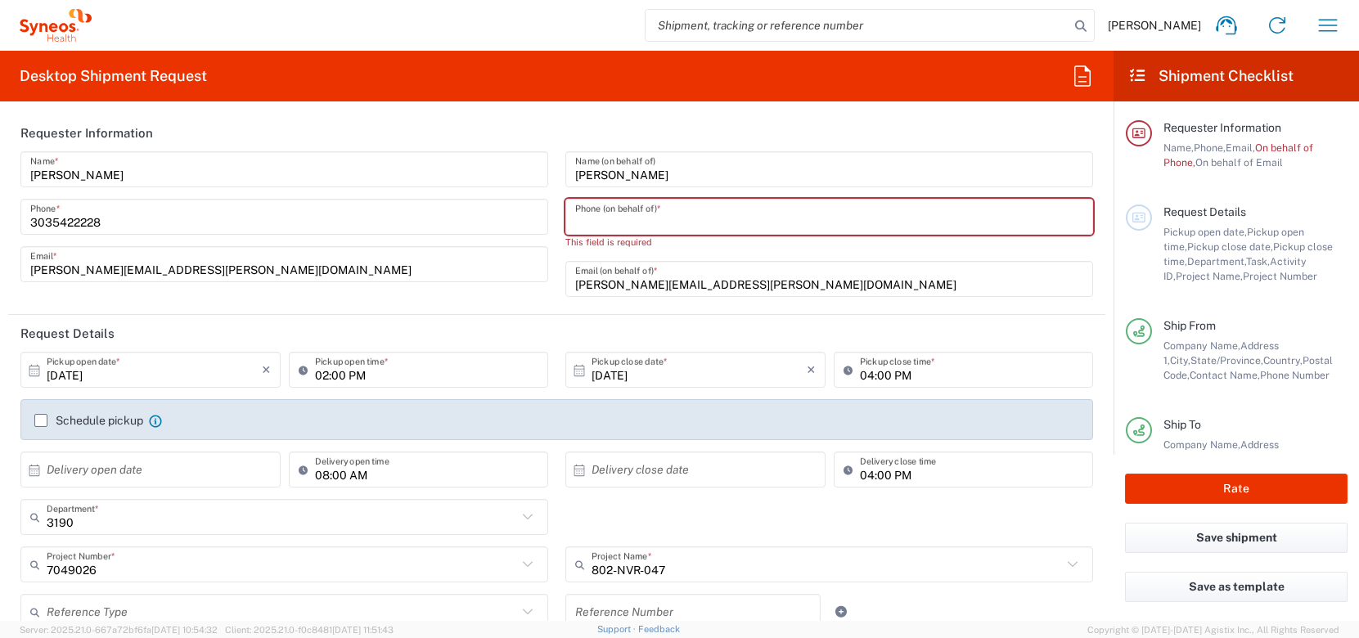
click at [643, 215] on input "tel" at bounding box center [829, 217] width 508 height 29
paste input "7609949632"
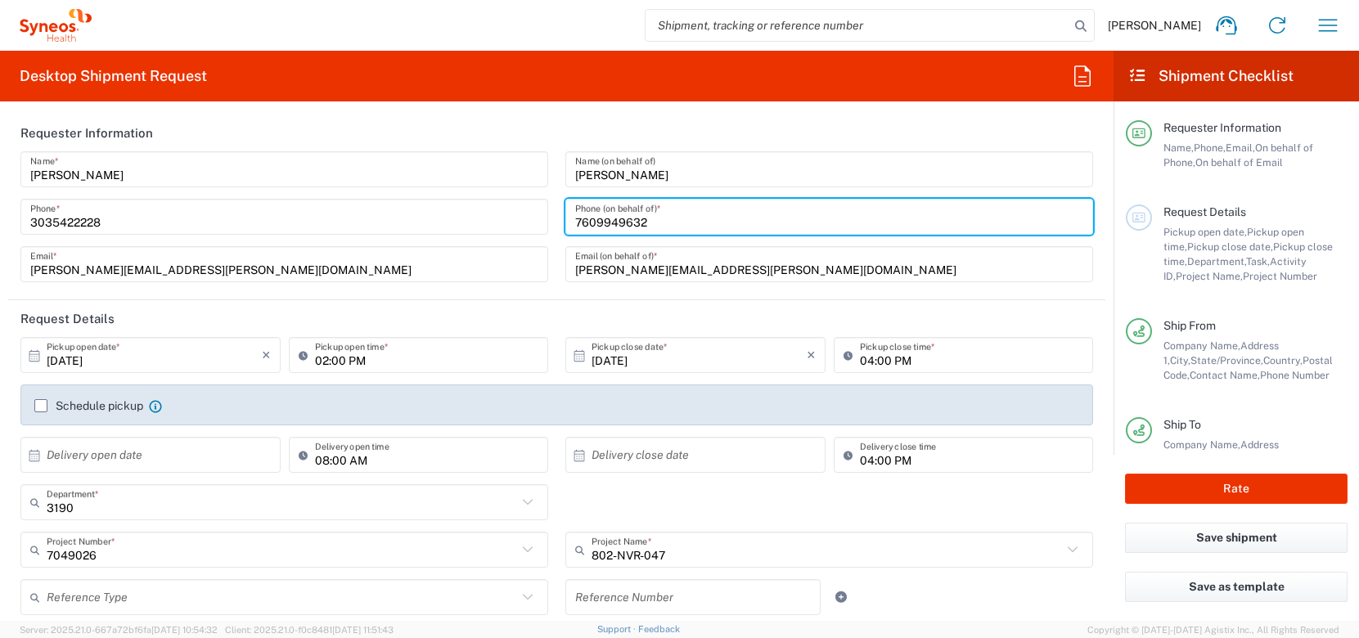
type input "7609949632"
click at [908, 268] on input "[PERSON_NAME][EMAIL_ADDRESS][PERSON_NAME][DOMAIN_NAME]" at bounding box center [829, 264] width 508 height 29
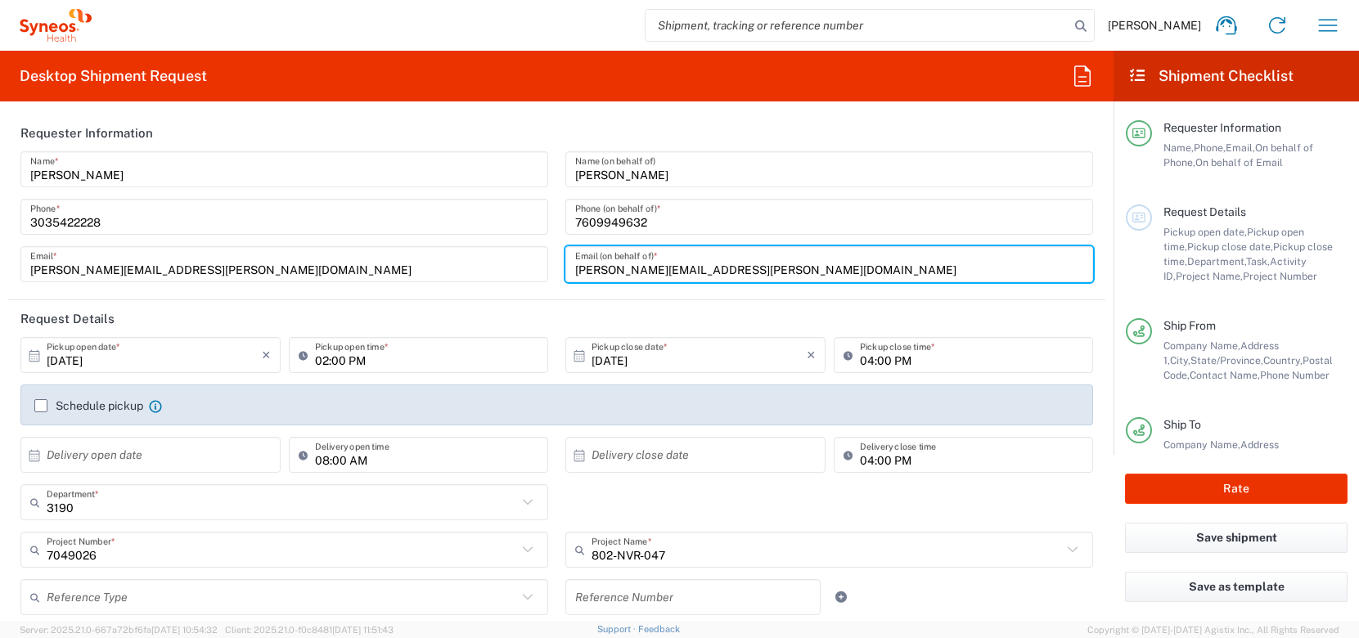
drag, startPoint x: 908, startPoint y: 268, endPoint x: 389, endPoint y: 268, distance: 519.6
click at [389, 268] on div "[PERSON_NAME] Name * [PHONE_NUMBER] Phone * [PERSON_NAME][EMAIL_ADDRESS][PERSON…" at bounding box center [557, 222] width 1090 height 142
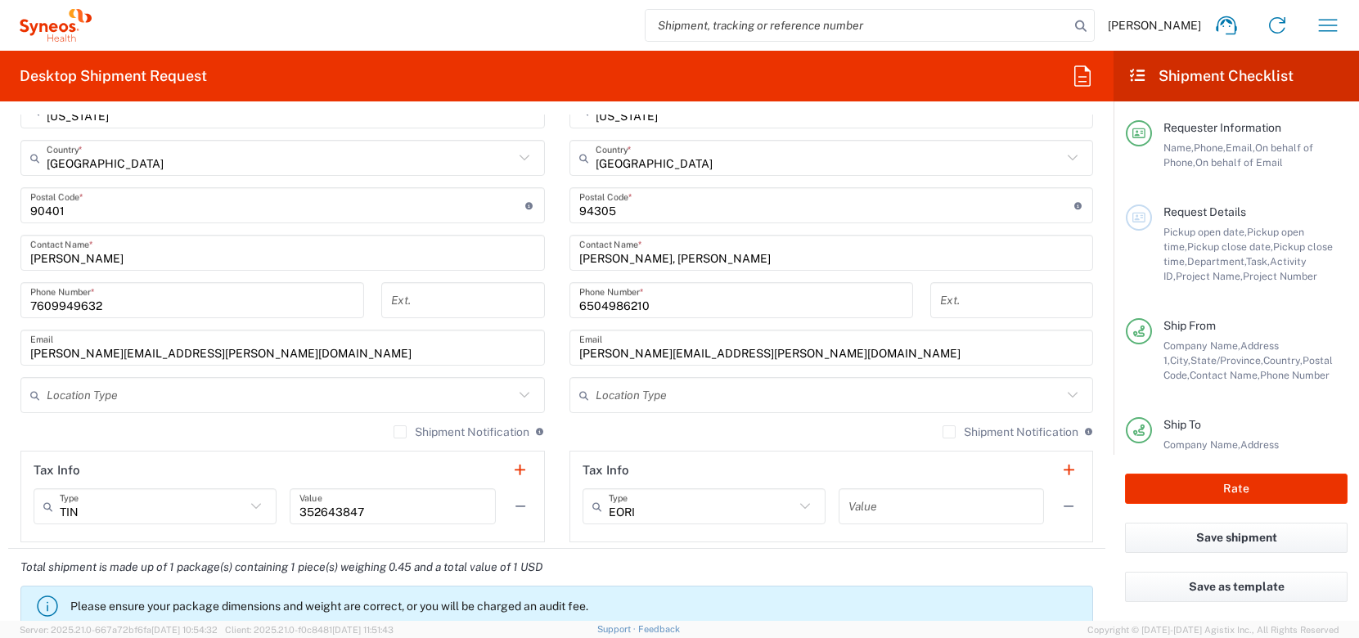
scroll to position [932, 0]
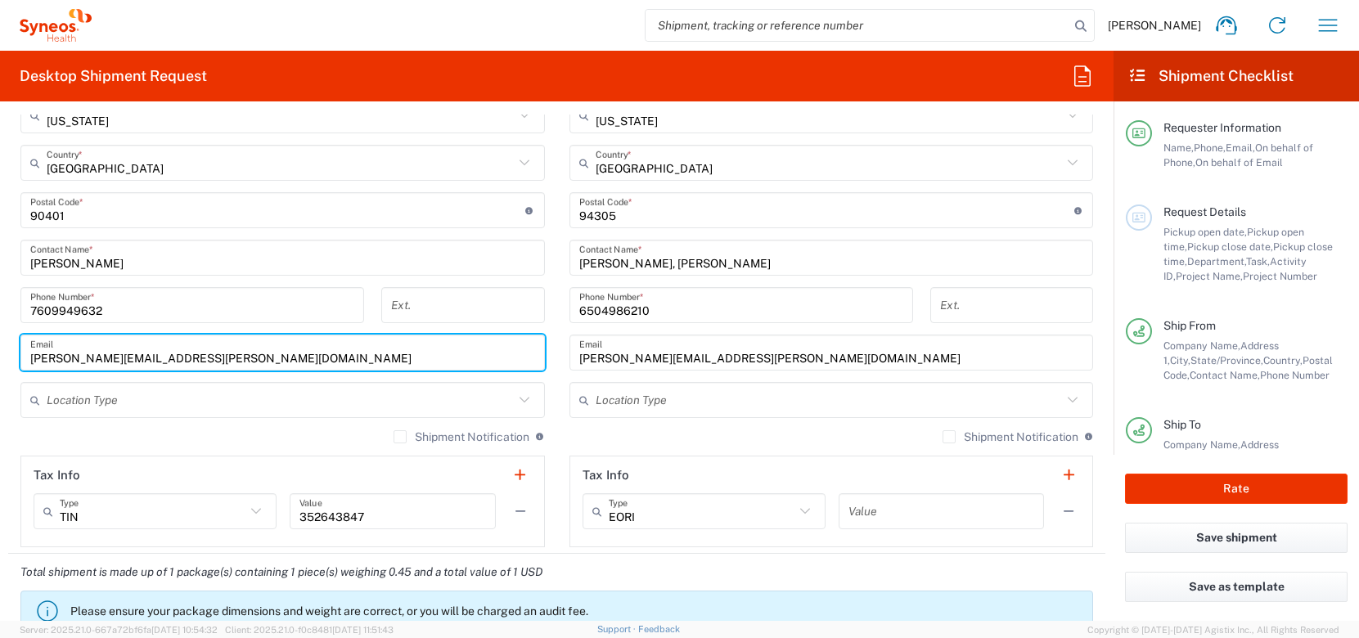
drag, startPoint x: 160, startPoint y: 359, endPoint x: -70, endPoint y: 359, distance: 229.9
click at [0, 359] on html "[PERSON_NAME] Home Shipment estimator Shipment tracking Desktop shipment reques…" at bounding box center [679, 319] width 1359 height 638
paste input "[PERSON_NAME].[PERSON_NAME]"
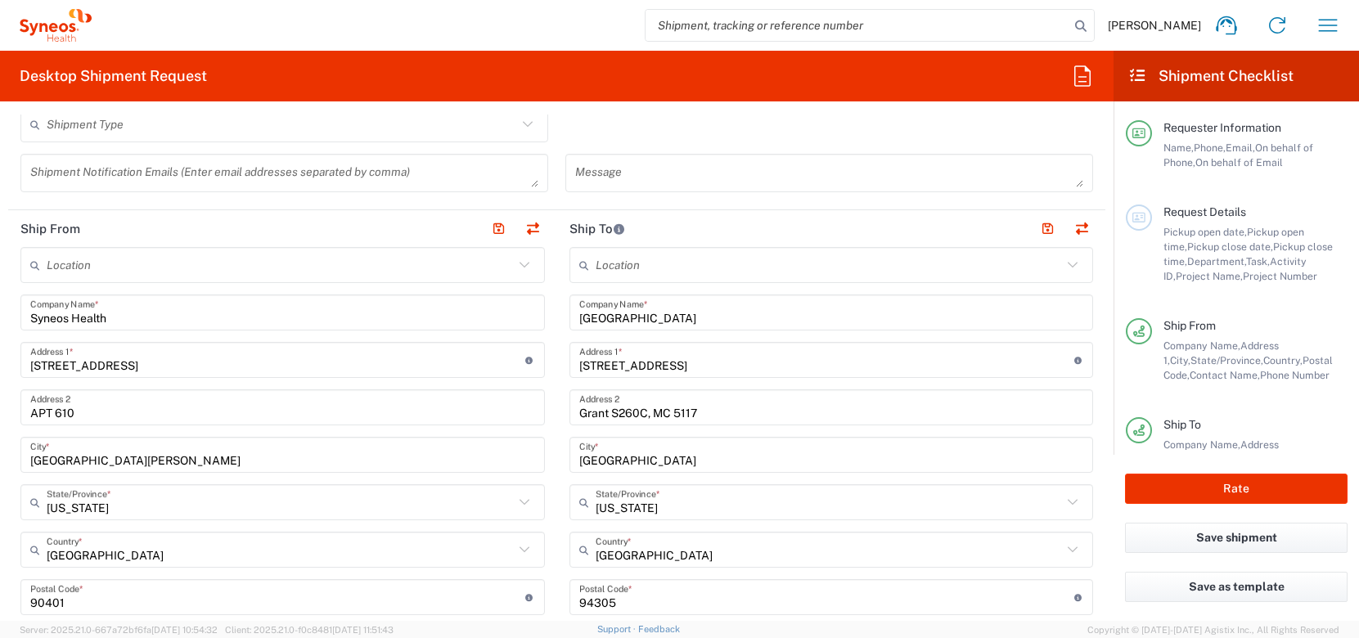
scroll to position [520, 0]
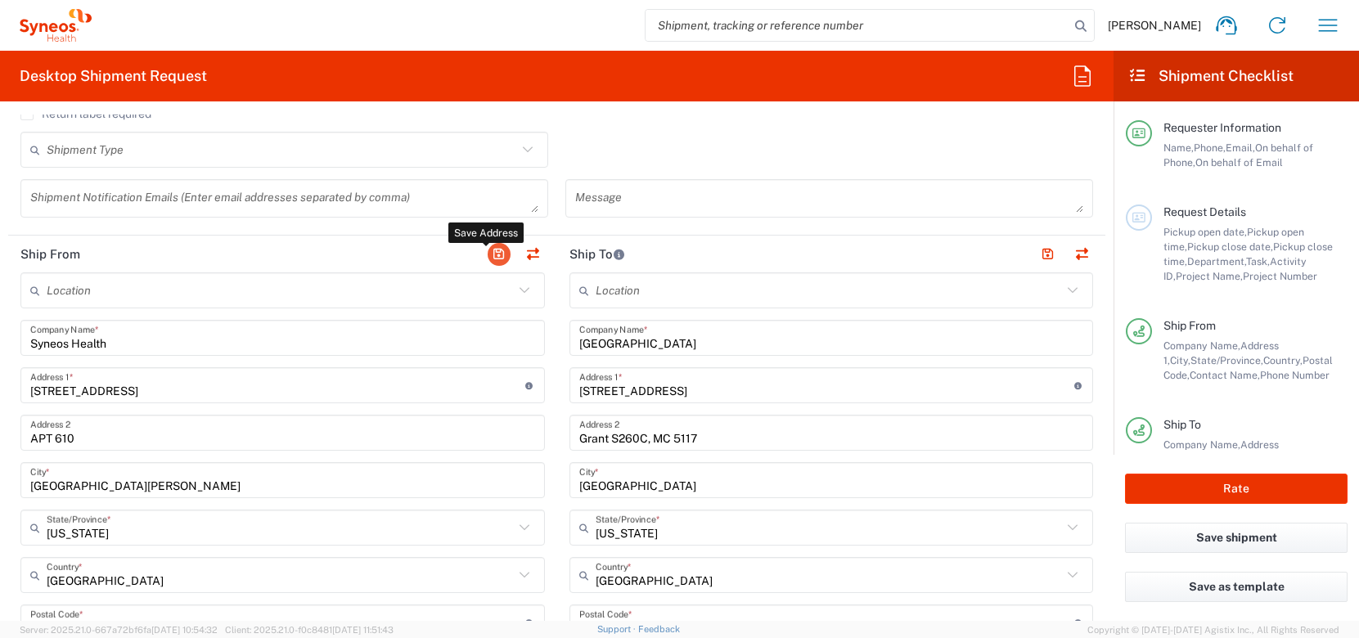
type input "[PERSON_NAME][EMAIL_ADDRESS][PERSON_NAME][DOMAIN_NAME]"
click at [494, 254] on button "button" at bounding box center [499, 254] width 23 height 23
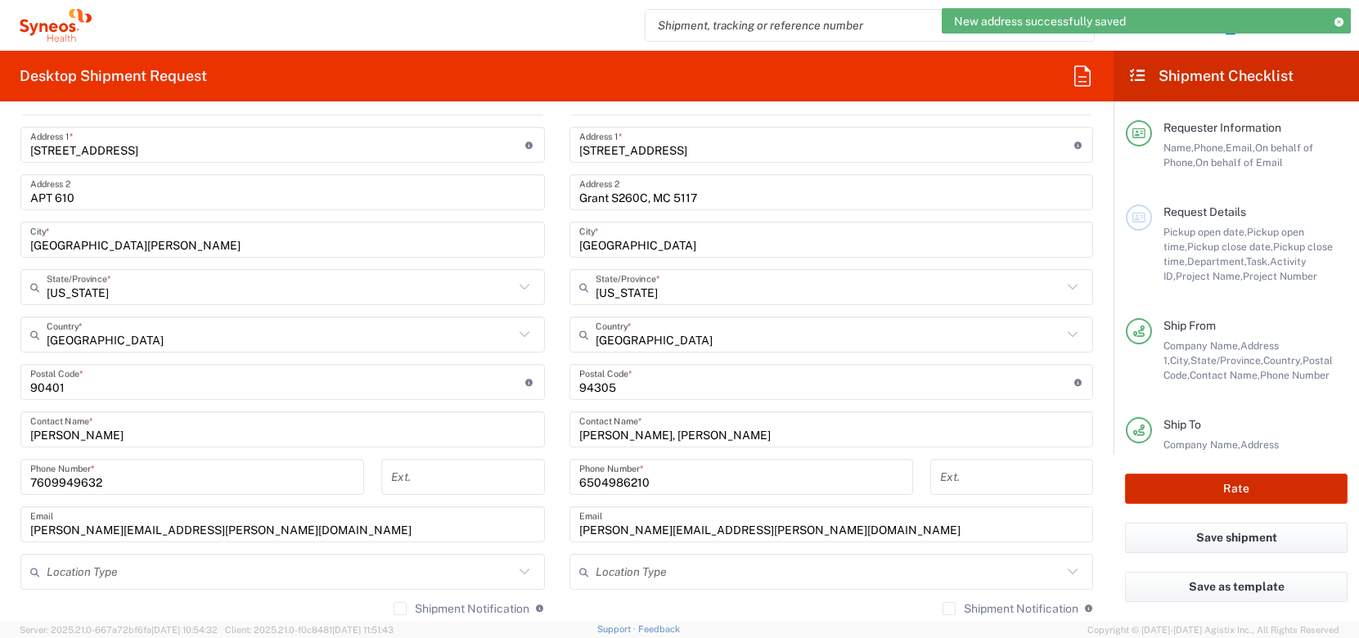
scroll to position [761, 0]
click at [1283, 491] on button "Rate" at bounding box center [1236, 489] width 223 height 30
type input "3190"
type input "7049026"
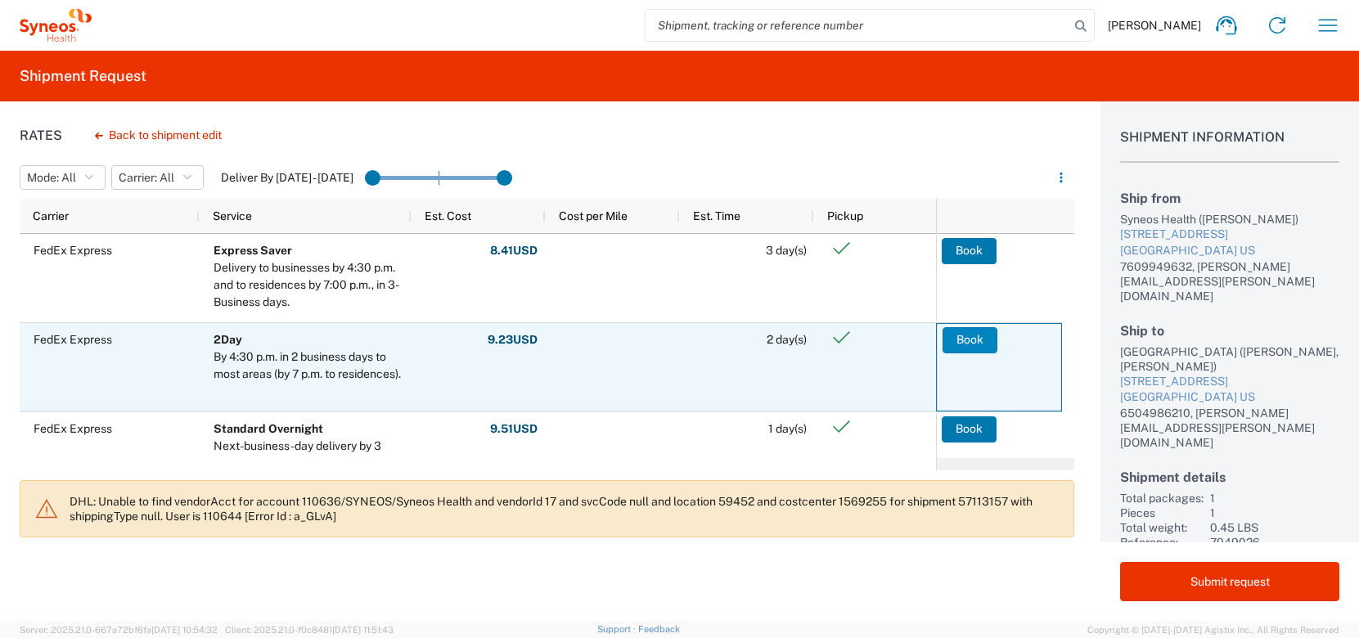
click at [979, 335] on button "Book" at bounding box center [970, 340] width 55 height 26
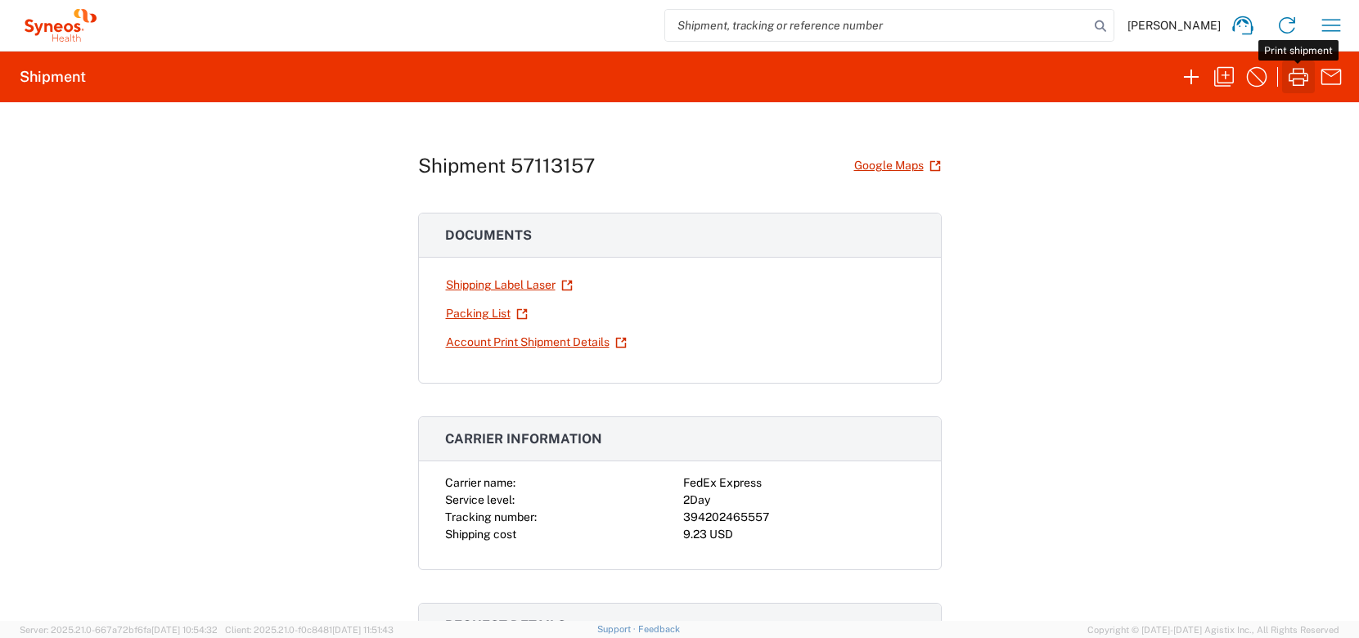
click at [1295, 85] on icon "button" at bounding box center [1299, 77] width 26 height 26
